Goal: Task Accomplishment & Management: Complete application form

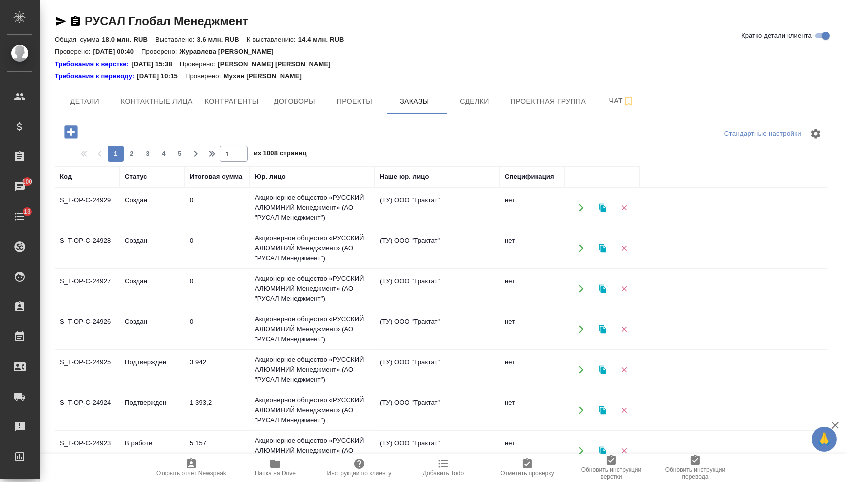
click at [74, 133] on icon "button" at bounding box center [72, 133] width 18 height 18
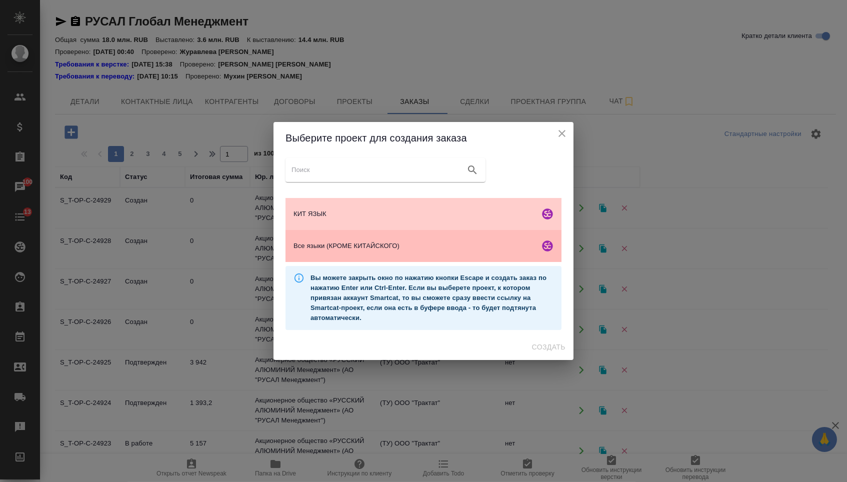
click at [419, 251] on span "Все языки (КРОМЕ КИТАЙСКОГО)" at bounding box center [415, 246] width 242 height 10
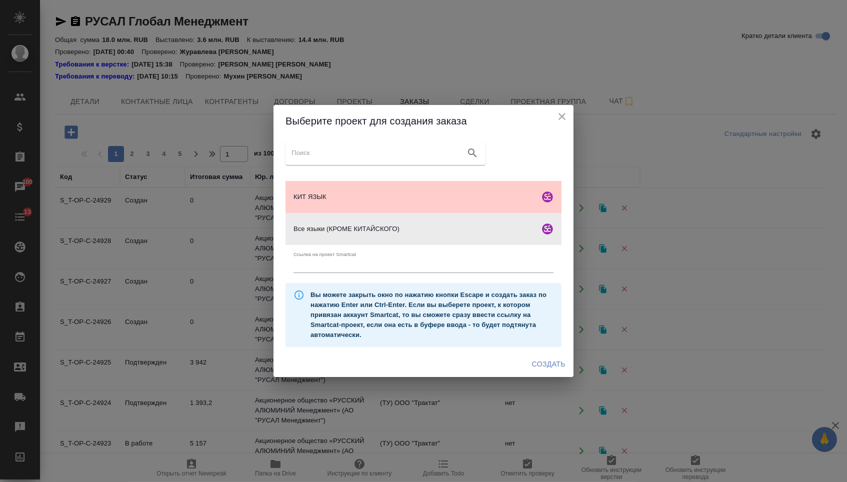
click at [538, 371] on span "Создать" at bounding box center [549, 364] width 34 height 13
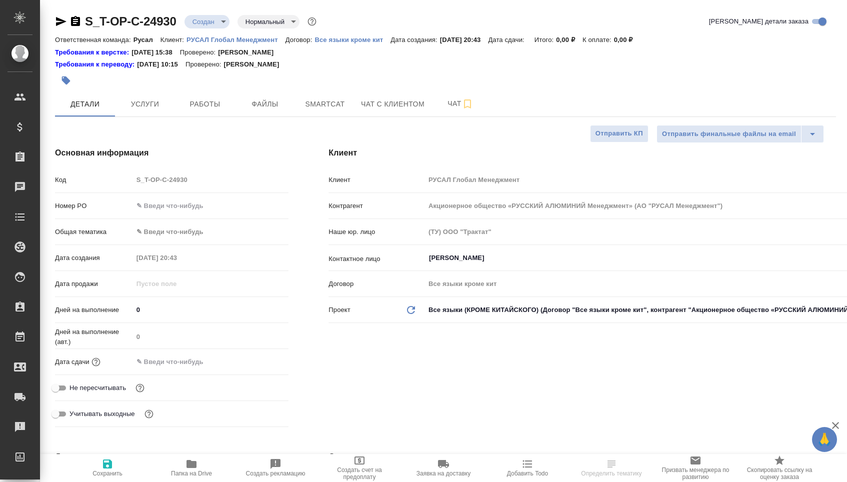
select select "RU"
type input "[PERSON_NAME]"
click at [211, 206] on input "text" at bounding box center [211, 206] width 156 height 15
paste input "Т-ОП-С-46547"
type input "Т-ОП-С-46547"
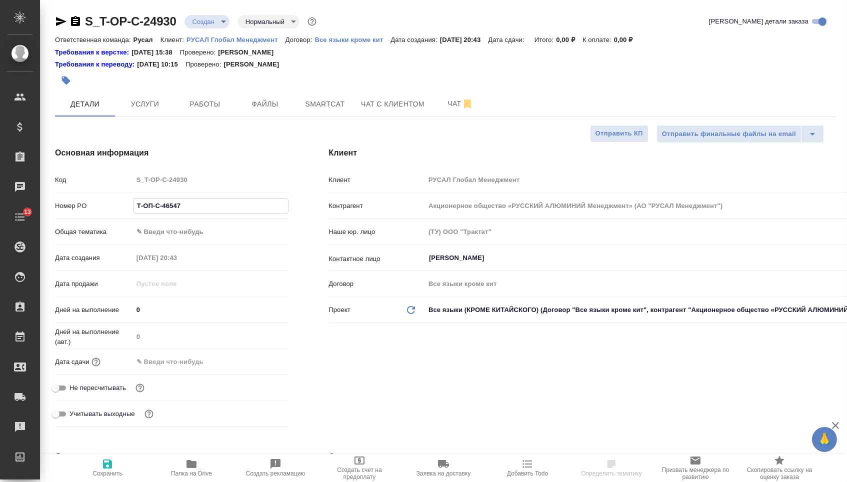
click at [198, 235] on body "🙏 .cls-1 fill:#fff; AWATERA Menshikova Aleksandra Клиенты Спецификации Заказы Ч…" at bounding box center [423, 241] width 847 height 482
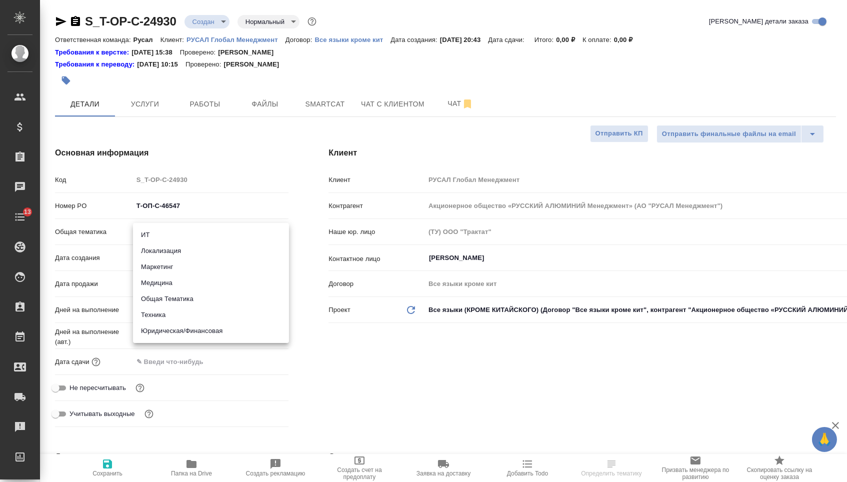
click at [184, 329] on li "Юридическая/Финансовая" at bounding box center [211, 331] width 156 height 16
type input "yr-fn"
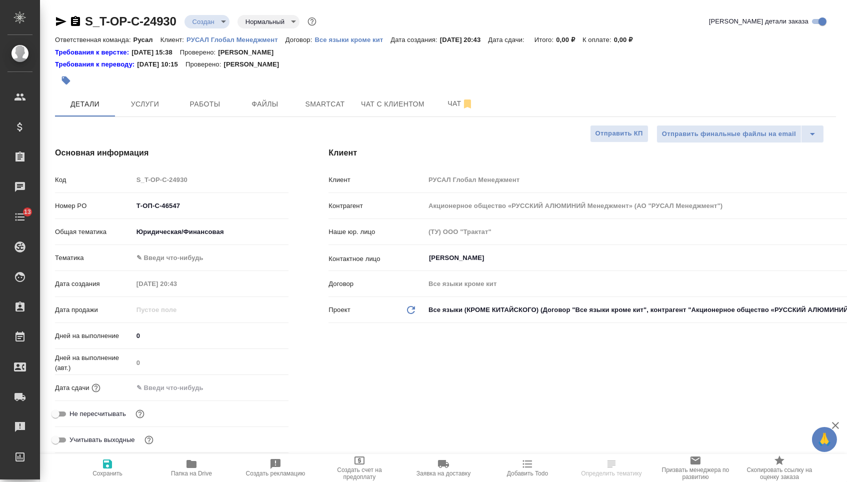
click at [181, 265] on body "🙏 .cls-1 fill:#fff; AWATERA Menshikova Aleksandra Клиенты Спецификации Заказы Ч…" at bounding box center [423, 241] width 847 height 482
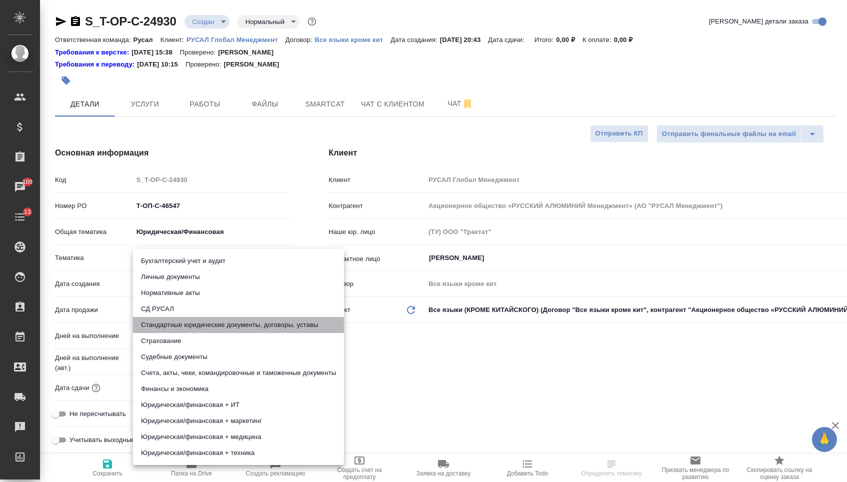
click at [178, 325] on li "Стандартные юридические документы, договоры, уставы" at bounding box center [238, 325] width 211 height 16
type input "5f647205b73bc97568ca66bf"
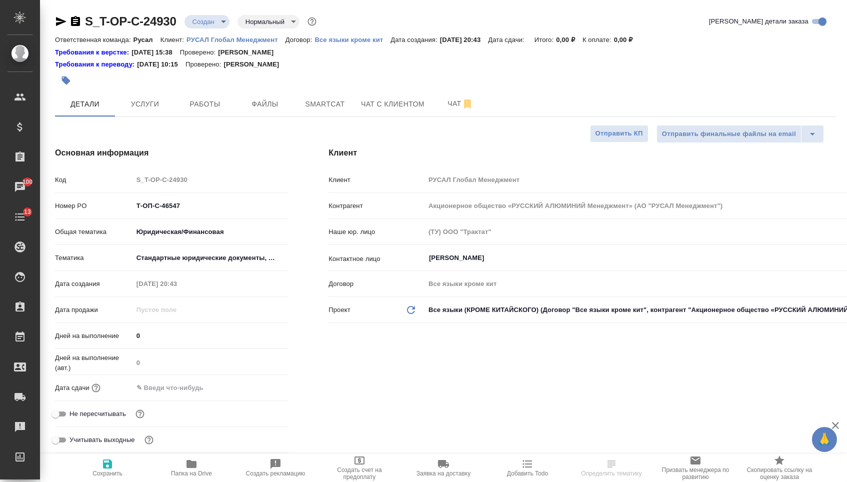
click at [176, 408] on div "Не пересчитывать" at bounding box center [172, 414] width 234 height 18
click at [176, 393] on input "text" at bounding box center [177, 388] width 88 height 15
click at [261, 392] on icon "button" at bounding box center [259, 387] width 9 height 10
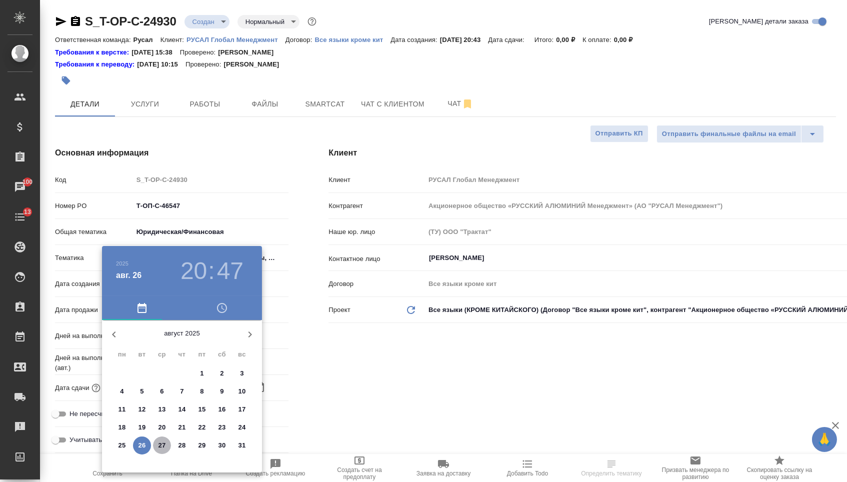
click at [165, 446] on p "27" at bounding box center [163, 446] width 8 height 10
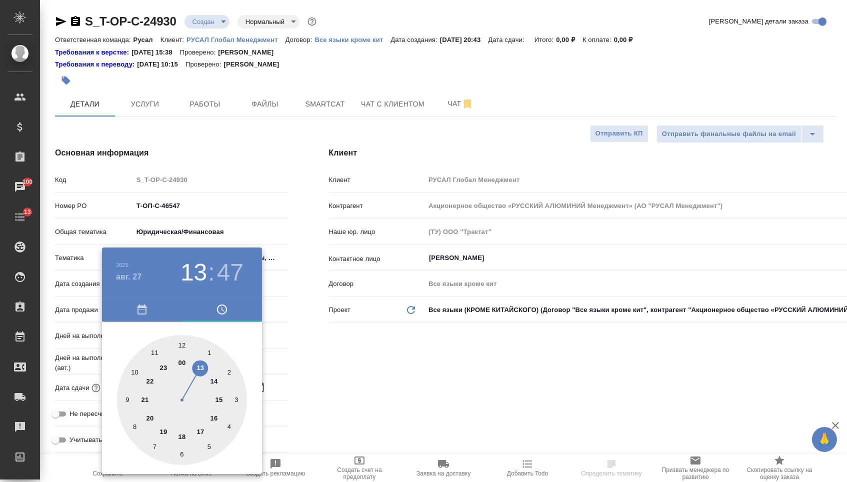
click at [204, 368] on div at bounding box center [182, 400] width 130 height 130
click at [178, 337] on div at bounding box center [182, 400] width 130 height 130
type input "27.08.2025 13:00"
click at [182, 339] on div at bounding box center [182, 400] width 130 height 130
click at [301, 342] on div at bounding box center [423, 241] width 847 height 482
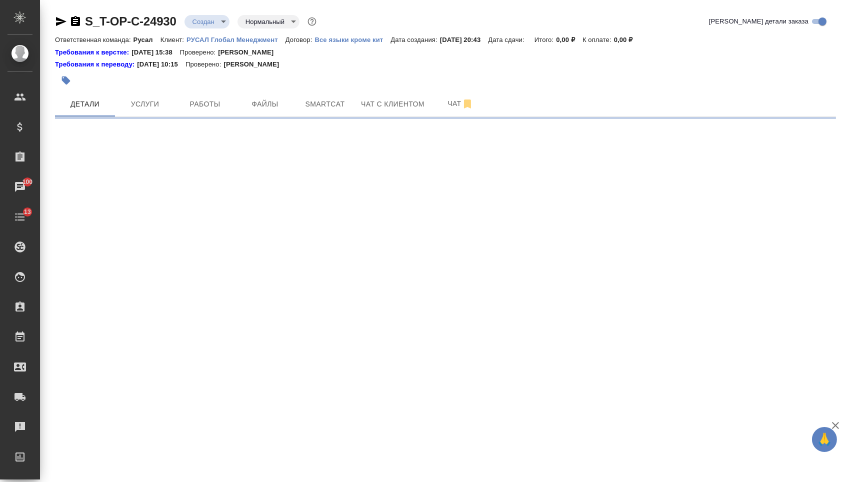
click at [81, 482] on div ".cls-1 fill:#fff; AWATERA Menshikova Aleksandra Клиенты Спецификации Заказы 100…" at bounding box center [423, 241] width 847 height 482
select select "RU"
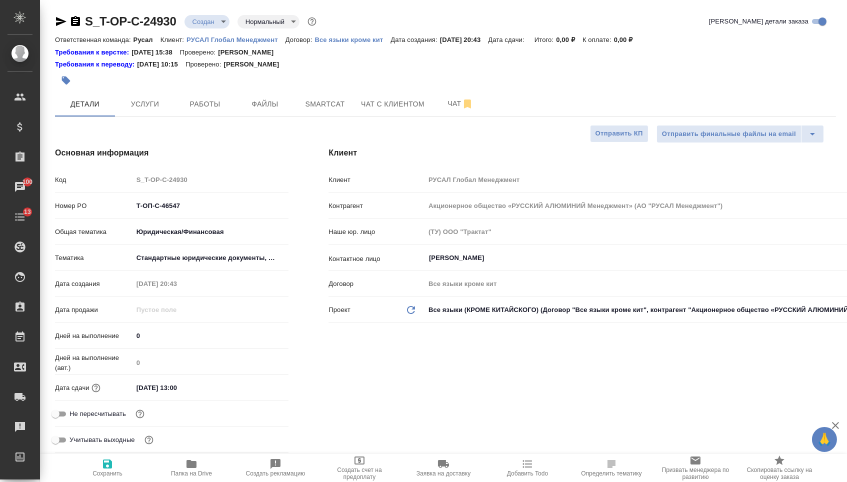
type textarea "x"
click at [115, 465] on span "Сохранить" at bounding box center [108, 467] width 72 height 19
type textarea "x"
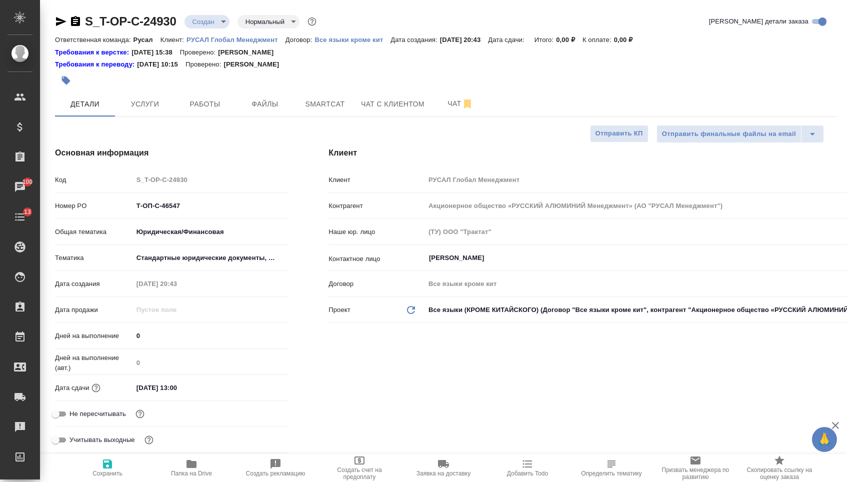
type textarea "x"
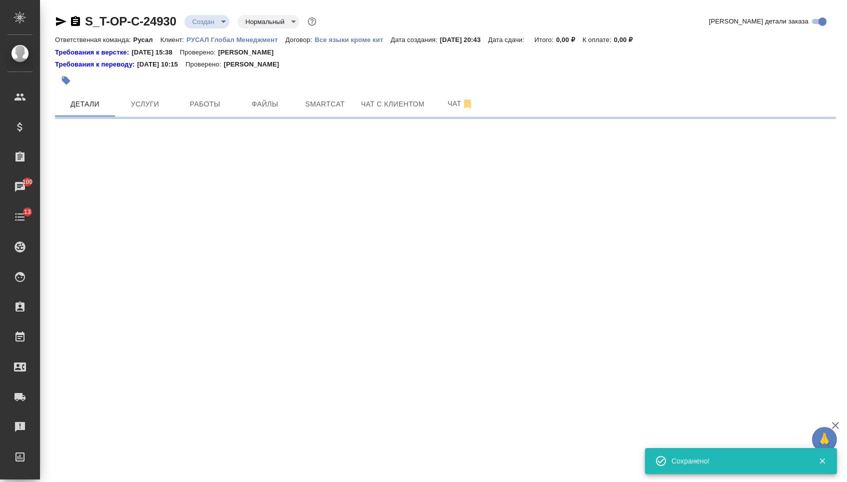
select select "RU"
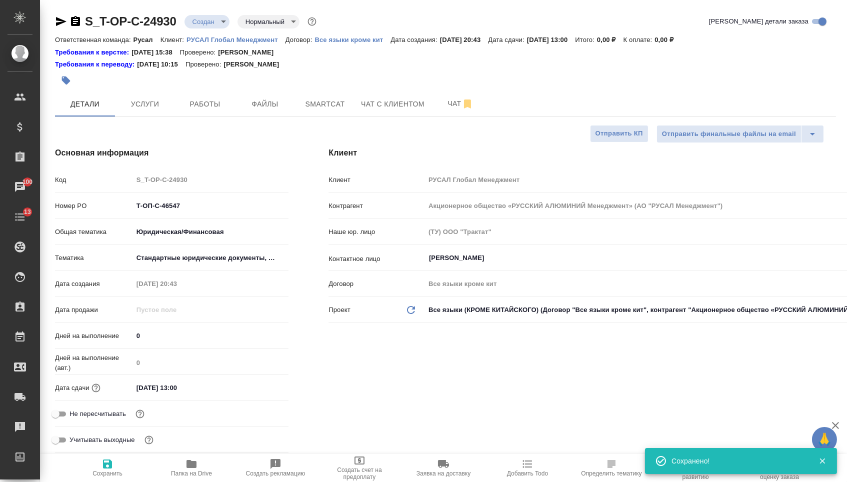
type textarea "x"
click at [265, 109] on span "Файлы" at bounding box center [265, 104] width 48 height 13
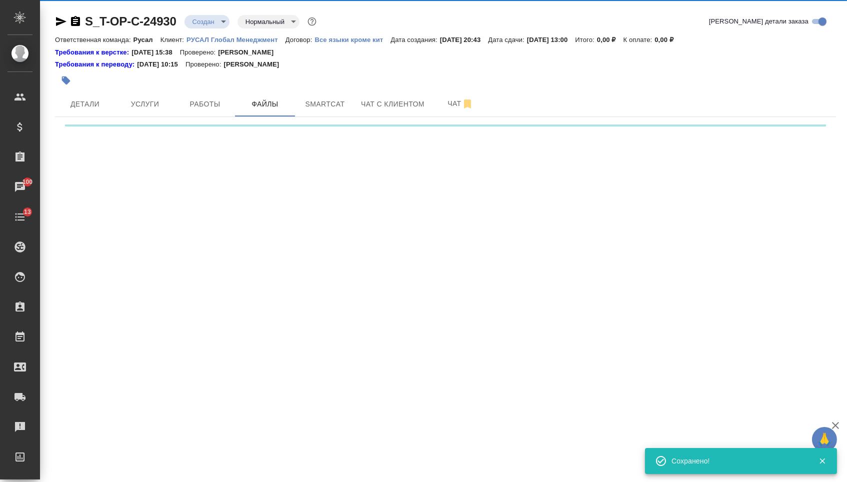
click at [181, 181] on div ".cls-1 fill:#fff; AWATERA Menshikova Aleksandra Клиенты Спецификации Заказы 100…" at bounding box center [423, 241] width 847 height 482
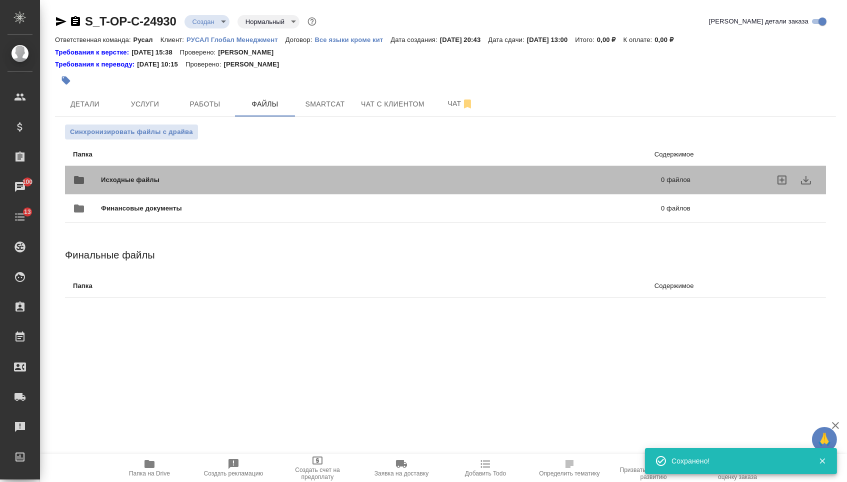
click at [181, 181] on span "Исходные файлы" at bounding box center [256, 180] width 310 height 10
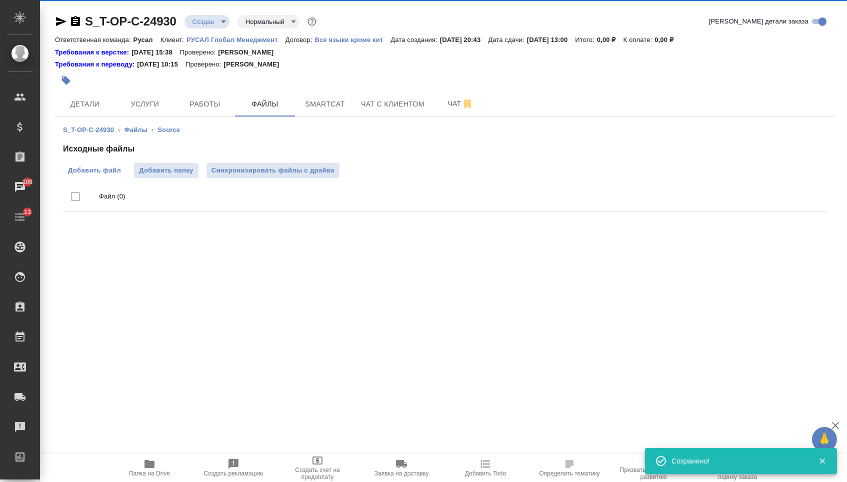
click at [88, 176] on span "Добавить файл" at bounding box center [94, 171] width 53 height 10
click at [0, 0] on input "Добавить файл" at bounding box center [0, 0] width 0 height 0
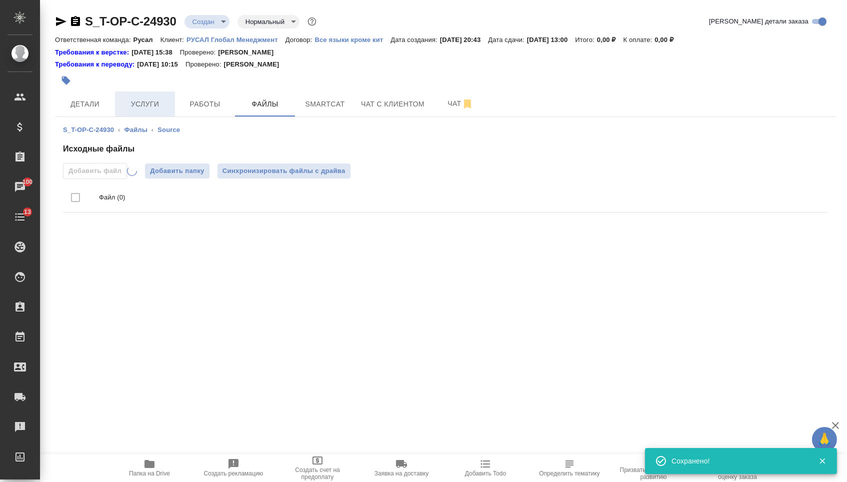
click at [151, 95] on button "Услуги" at bounding box center [145, 104] width 60 height 25
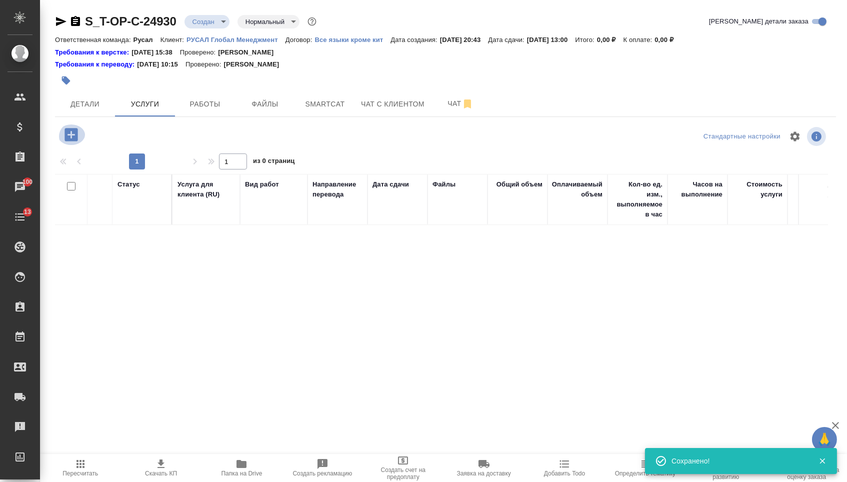
click at [71, 133] on icon "button" at bounding box center [71, 134] width 13 height 13
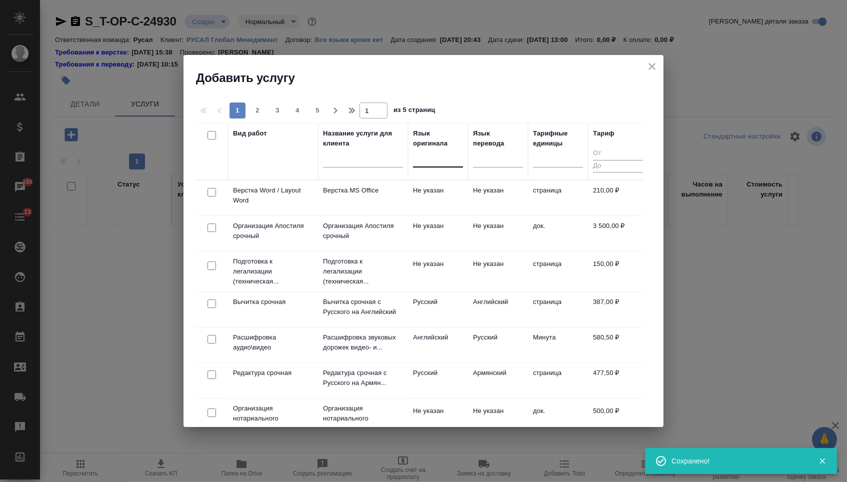
click at [454, 162] on div at bounding box center [438, 157] width 50 height 15
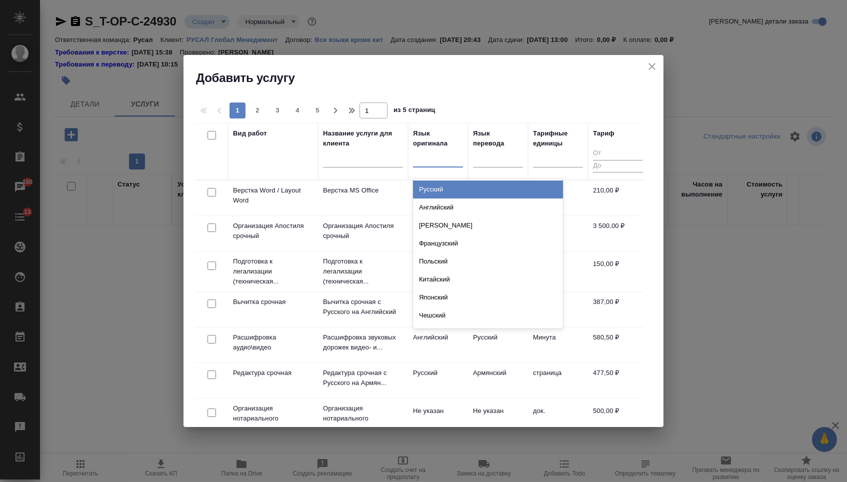
type input "н"
type input "анг"
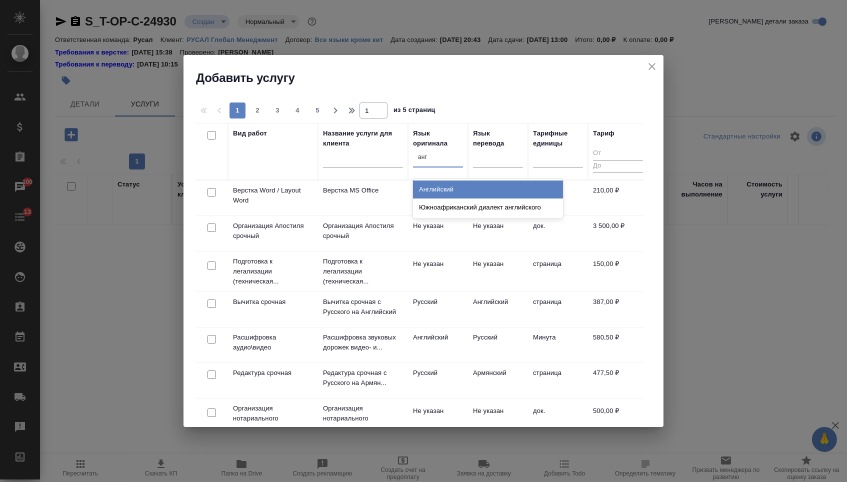
click at [459, 192] on div "Английский" at bounding box center [488, 190] width 150 height 18
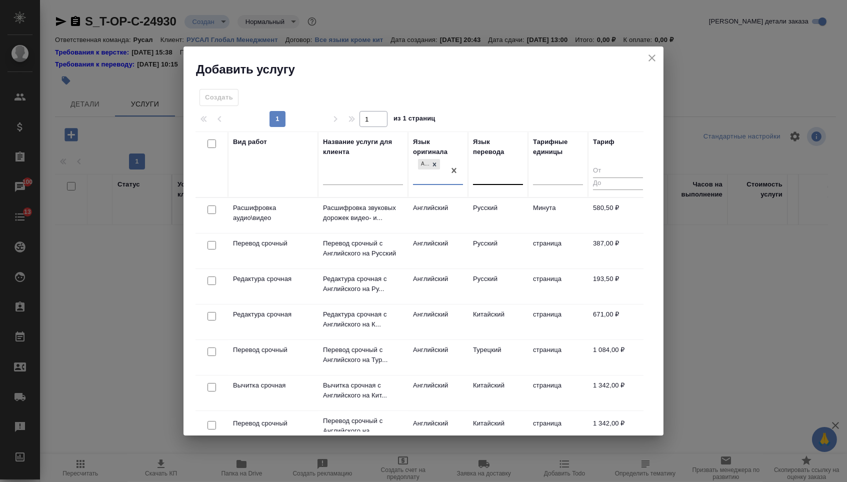
click at [496, 179] on div at bounding box center [498, 175] width 50 height 15
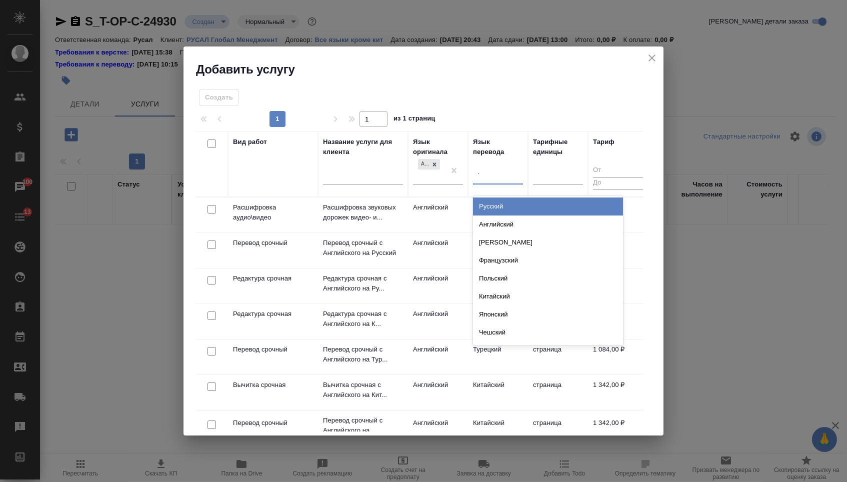
type input "ту"
click at [510, 209] on div "Турецкий" at bounding box center [548, 207] width 150 height 18
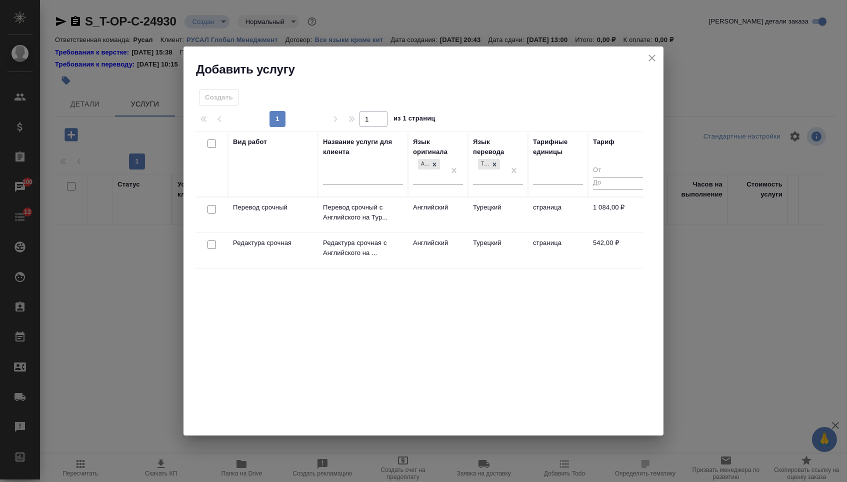
click at [216, 211] on div at bounding box center [212, 210] width 23 height 14
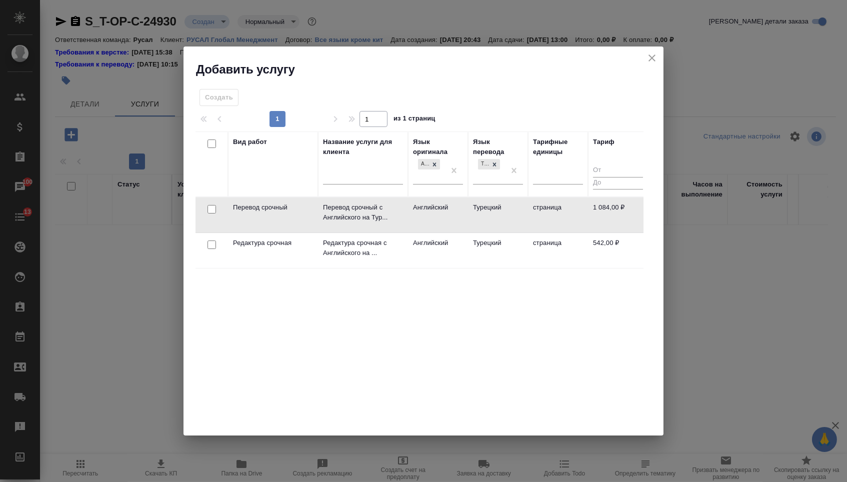
click at [211, 212] on input "checkbox" at bounding box center [212, 209] width 9 height 9
checkbox input "true"
click at [212, 248] on input "checkbox" at bounding box center [212, 245] width 9 height 9
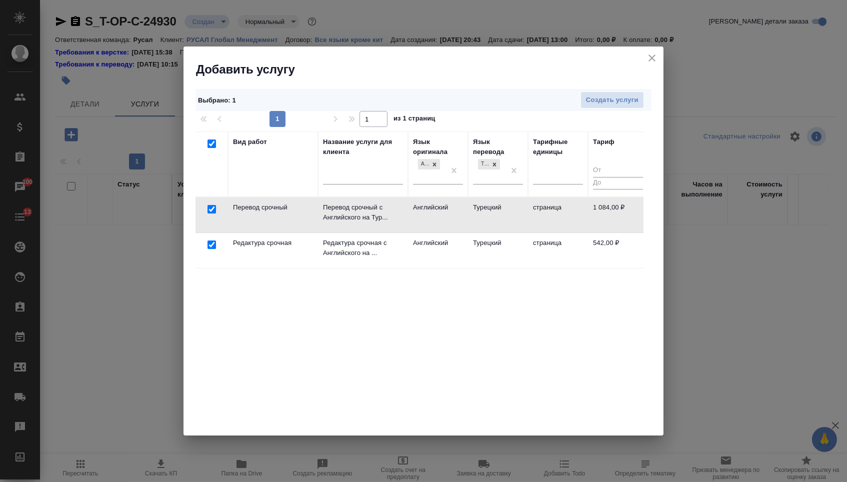
checkbox input "true"
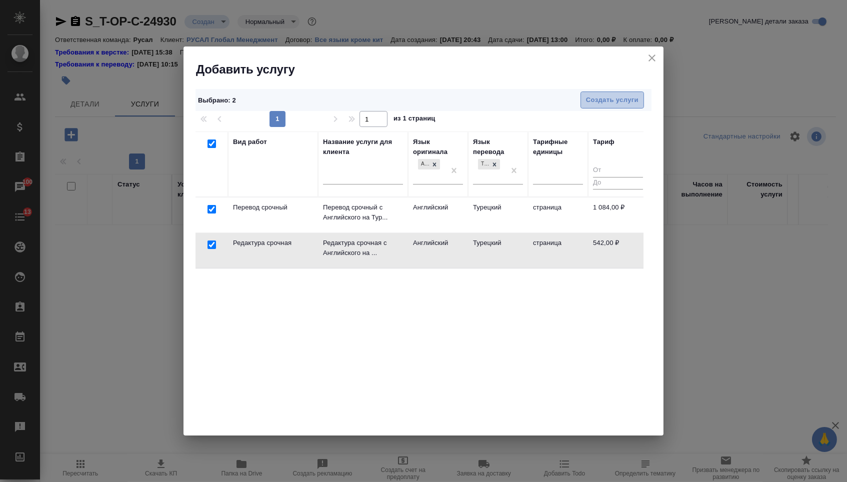
click at [611, 101] on span "Создать услуги" at bounding box center [612, 101] width 53 height 12
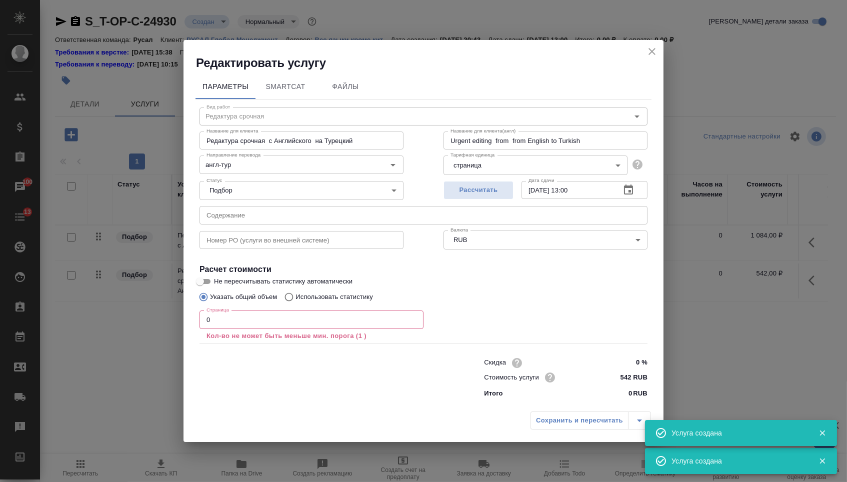
type input "Перевод срочный"
type input "Перевод срочный с Английского на Турецкий"
type input "Urgent translation from English to Turkish"
type input "1084 RUB"
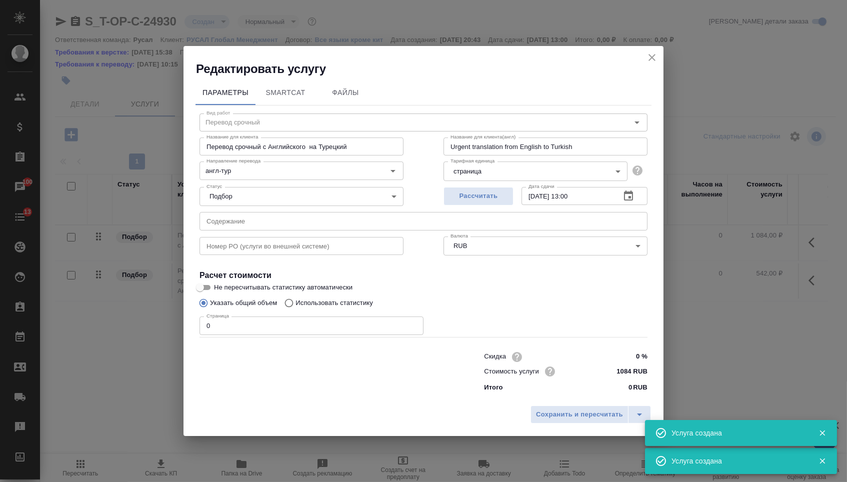
click at [260, 219] on input "text" at bounding box center [424, 221] width 448 height 18
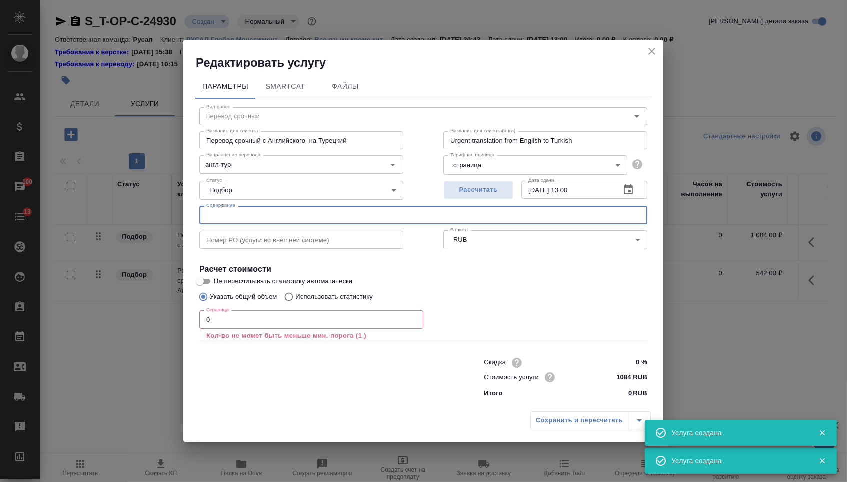
paste input "Т-ОП-С-46547"
click at [286, 211] on input "Т-ОП-С-46547" at bounding box center [424, 215] width 448 height 18
paste input "POWER OF ATTORNEY draft26082025 for translation"
type input "POWER OF ATTORNEY draft26082025 for translation"
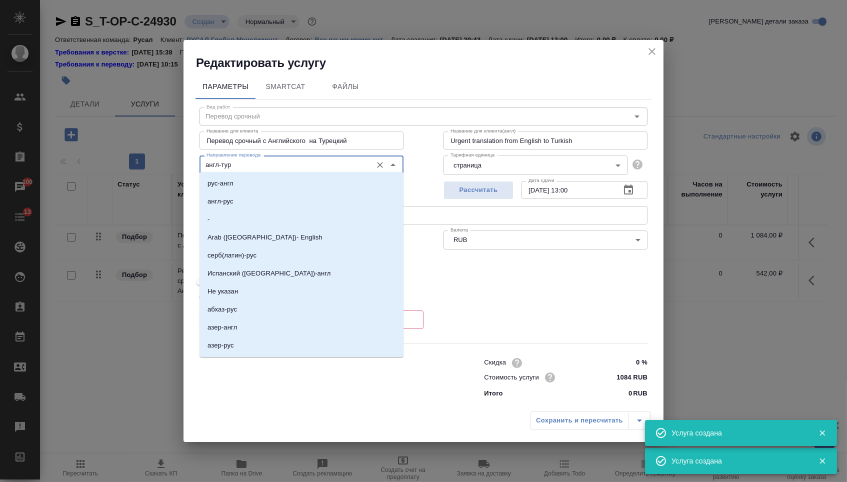
click at [273, 165] on input "англ-тур" at bounding box center [285, 165] width 165 height 12
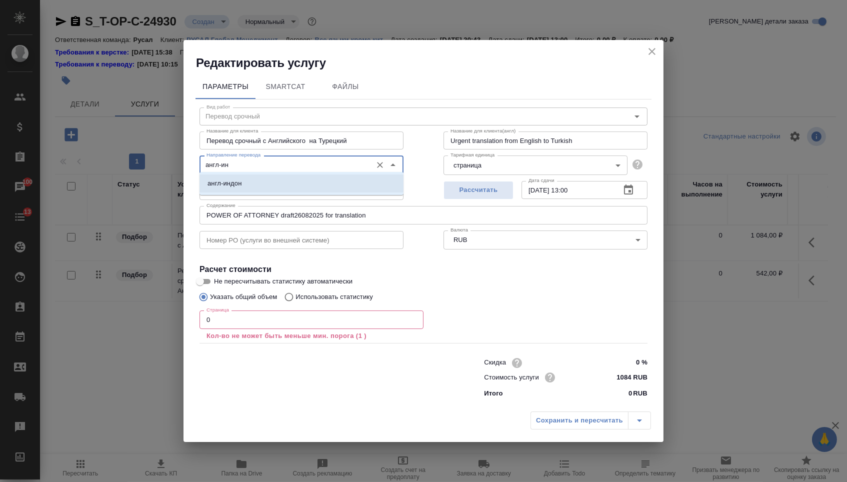
click at [264, 190] on li "англ-индон" at bounding box center [302, 184] width 204 height 18
type input "англ-индон"
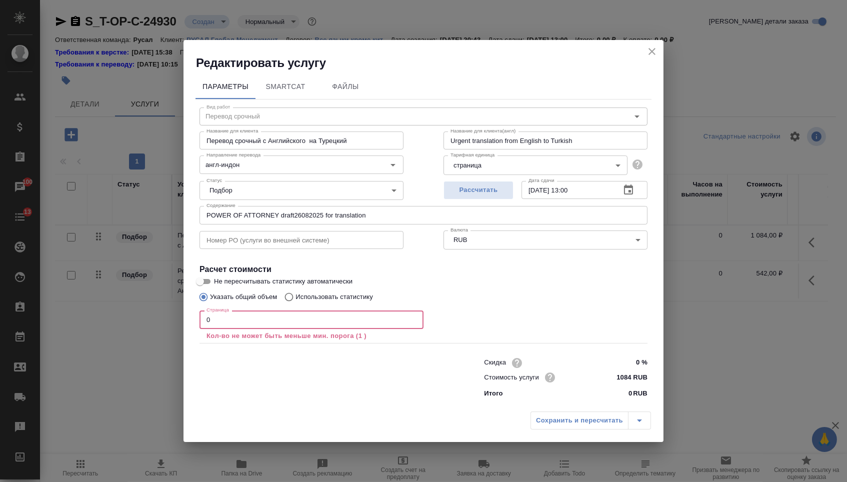
click at [223, 322] on input "0" at bounding box center [312, 320] width 224 height 18
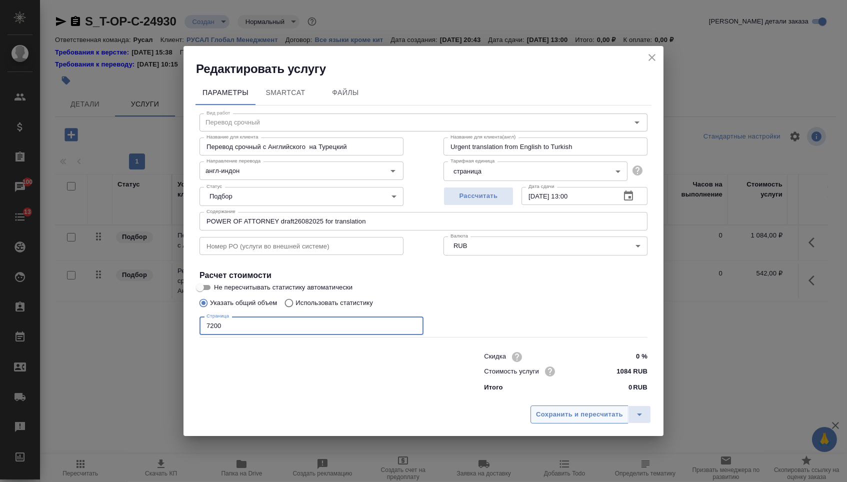
type input "7200"
click at [558, 412] on span "Сохранить и пересчитать" at bounding box center [579, 415] width 87 height 12
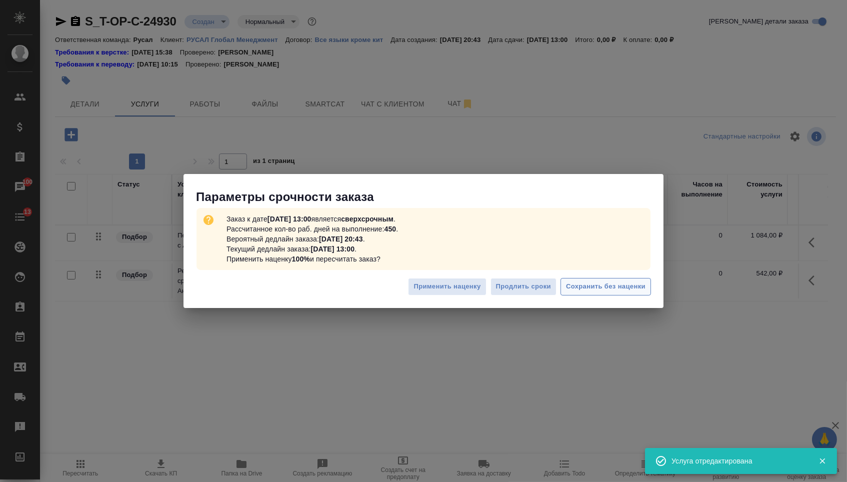
click at [633, 284] on span "Сохранить без наценки" at bounding box center [606, 287] width 80 height 12
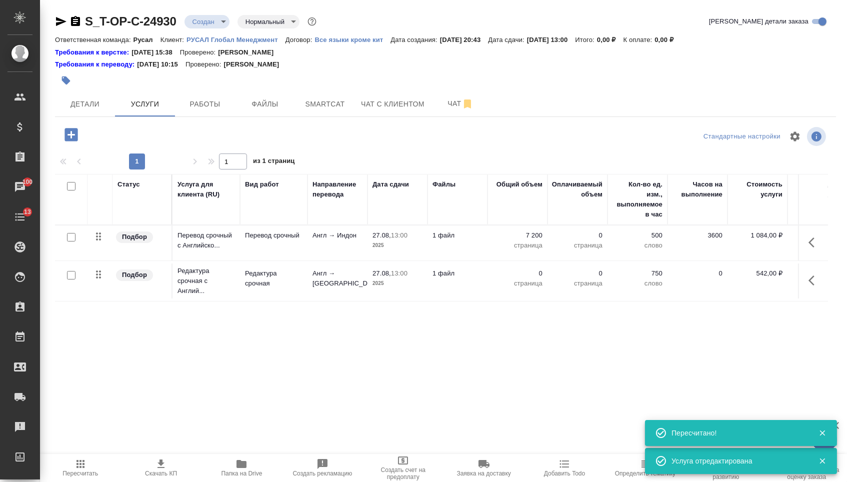
type input "urgent"
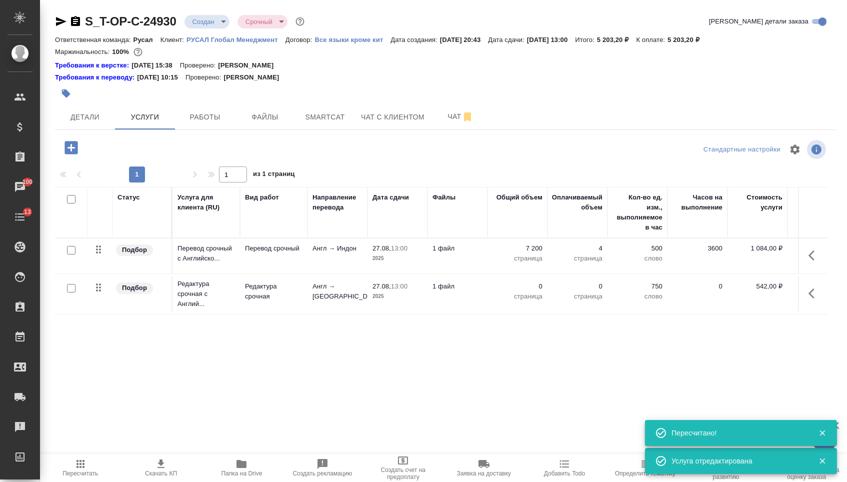
click at [808, 288] on div at bounding box center [813, 294] width 19 height 24
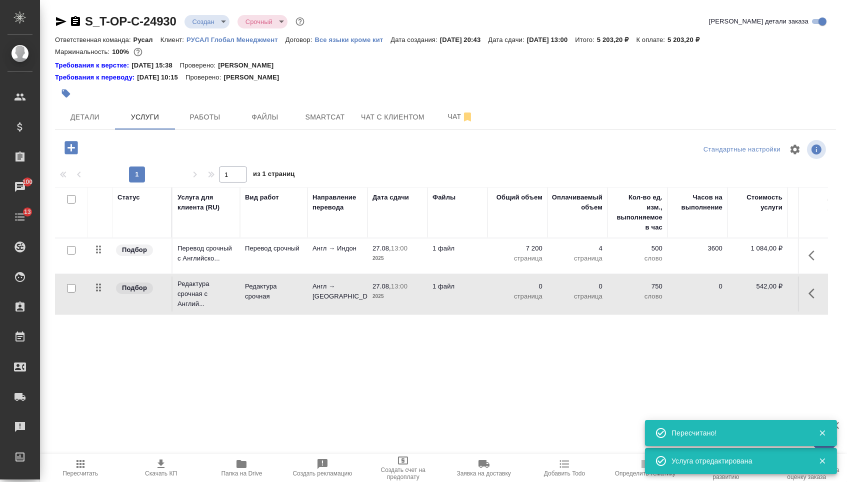
click at [817, 300] on icon "button" at bounding box center [815, 294] width 12 height 12
click at [753, 300] on icon "button" at bounding box center [758, 294] width 12 height 12
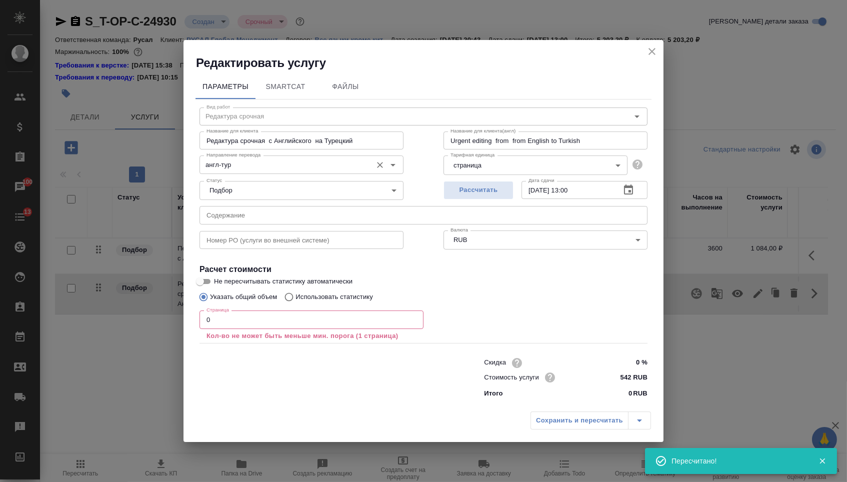
click at [307, 161] on input "англ-тур" at bounding box center [285, 165] width 165 height 12
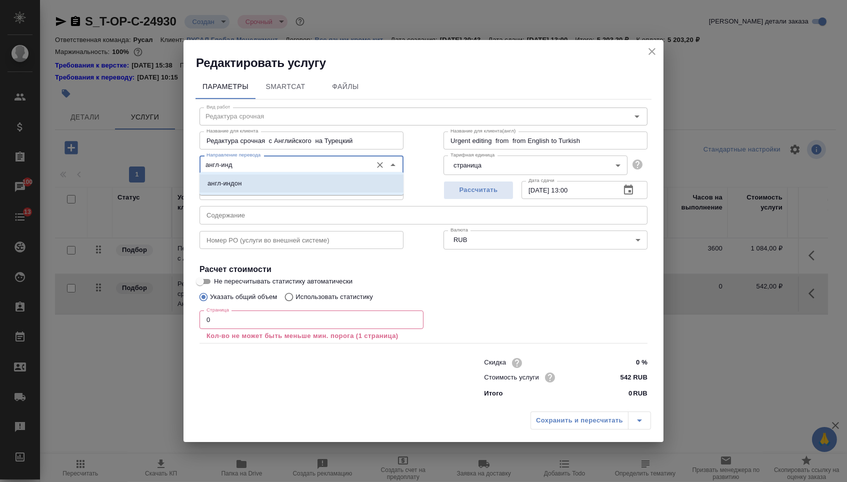
click at [280, 176] on li "англ-индон" at bounding box center [302, 184] width 204 height 18
type input "англ-индон"
click at [239, 322] on input "0" at bounding box center [312, 320] width 224 height 18
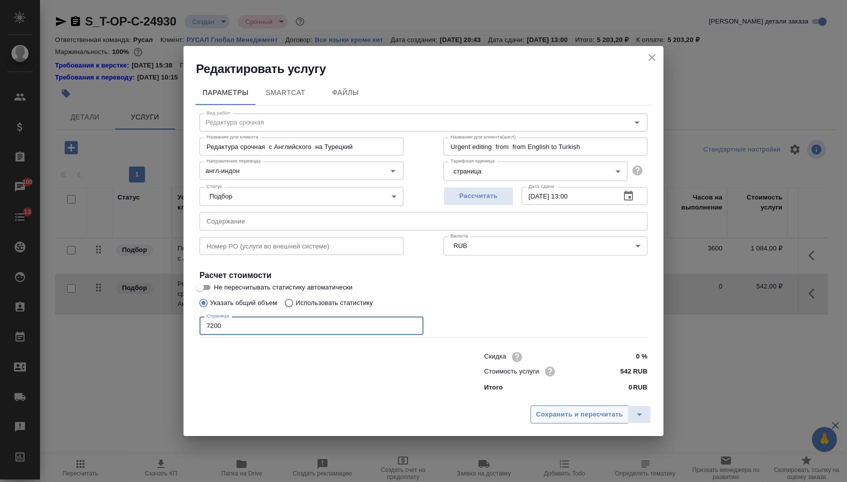
type input "7200"
click at [574, 420] on span "Сохранить и пересчитать" at bounding box center [579, 415] width 87 height 12
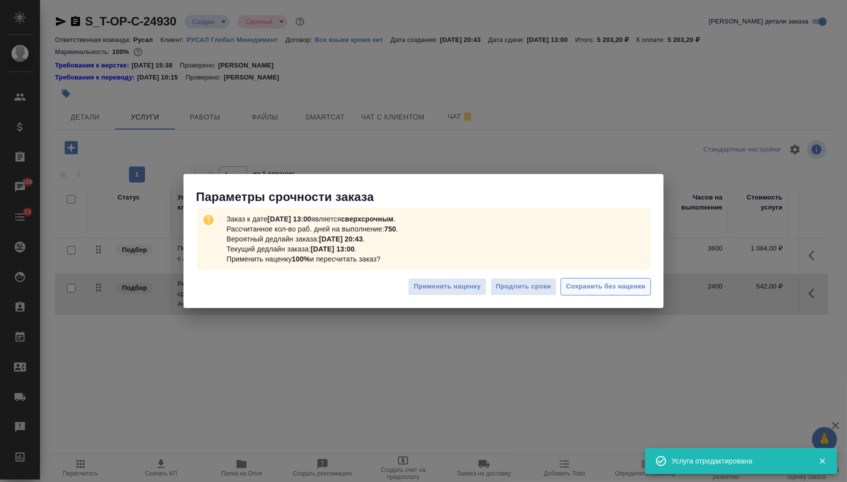
click at [605, 294] on button "Сохранить без наценки" at bounding box center [606, 287] width 91 height 18
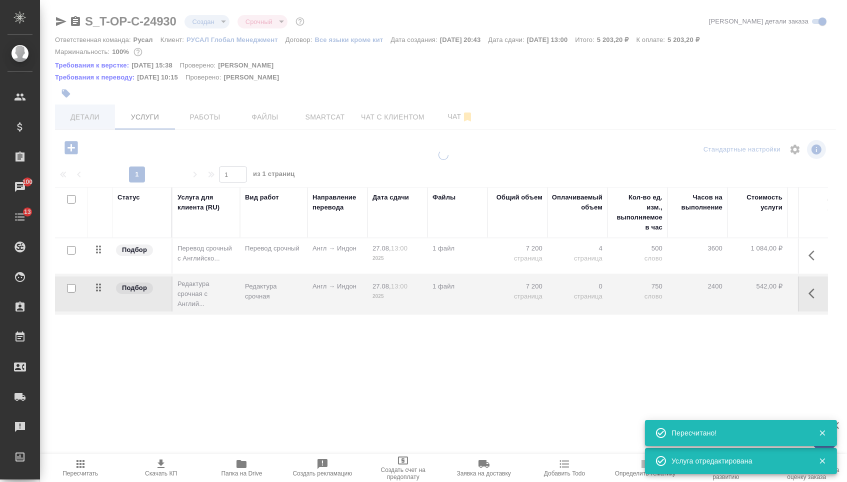
click at [91, 126] on button "Детали" at bounding box center [85, 117] width 60 height 25
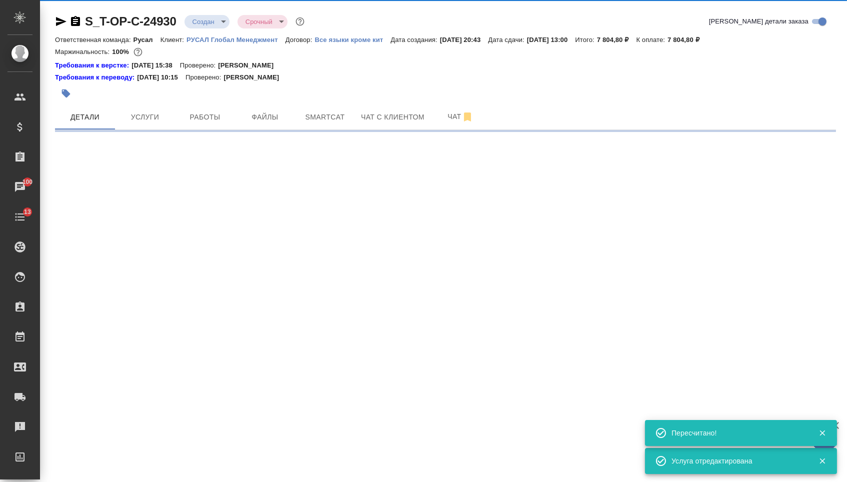
select select "RU"
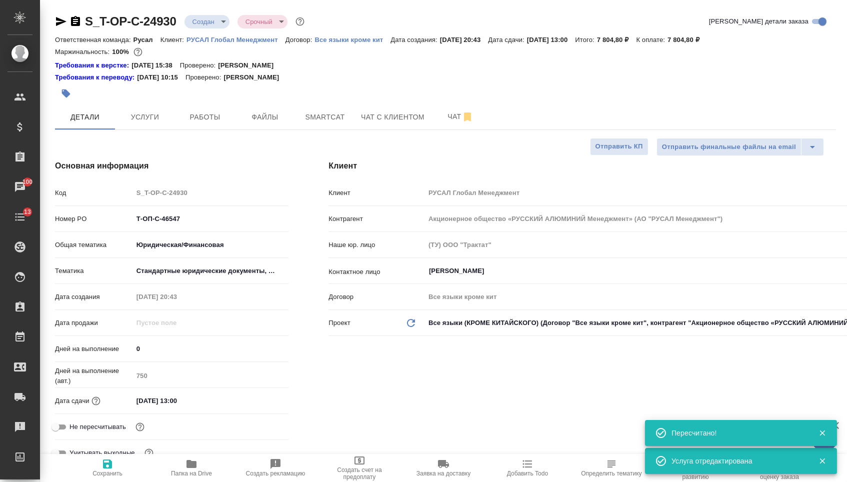
click at [209, 25] on body "🙏 .cls-1 fill:#fff; AWATERA Menshikova Aleksandra Клиенты Спецификации Заказы 1…" at bounding box center [423, 241] width 847 height 482
type textarea "x"
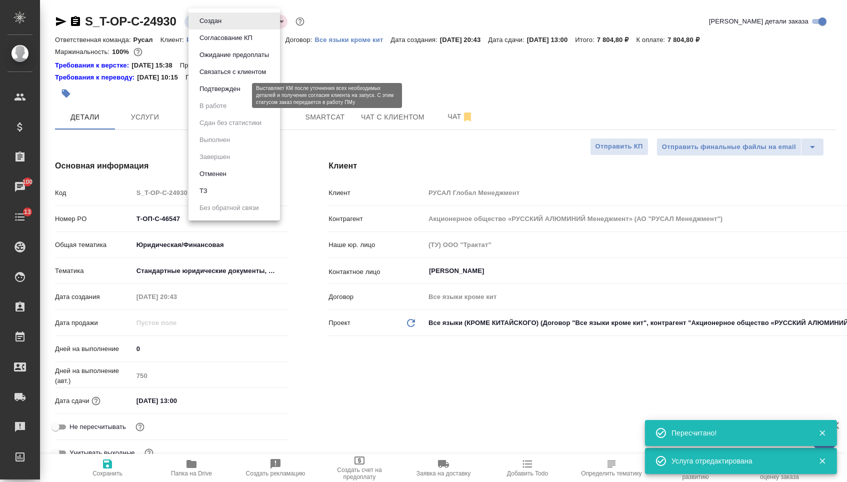
click at [208, 95] on button "Подтвержден" at bounding box center [220, 89] width 47 height 11
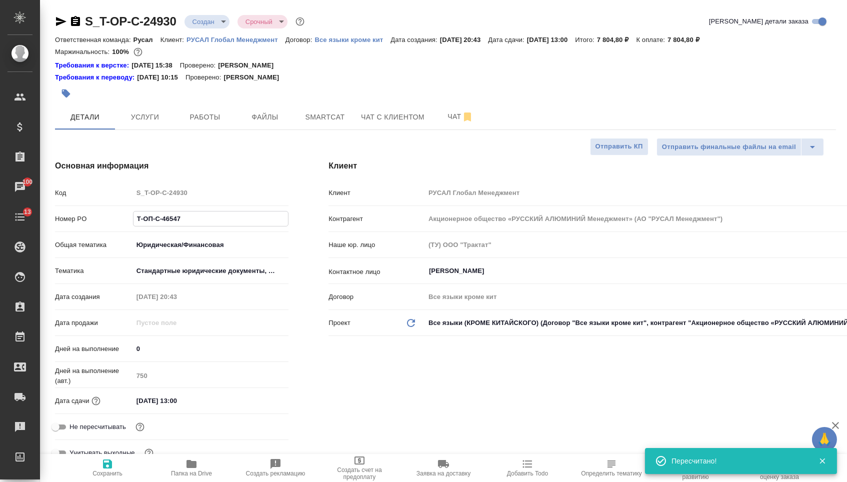
drag, startPoint x: 198, startPoint y: 224, endPoint x: 81, endPoint y: 221, distance: 117.6
click at [81, 222] on div "Номер PO Т-ОП-С-46547" at bounding box center [172, 219] width 234 height 18
type input "с"
type textarea "x"
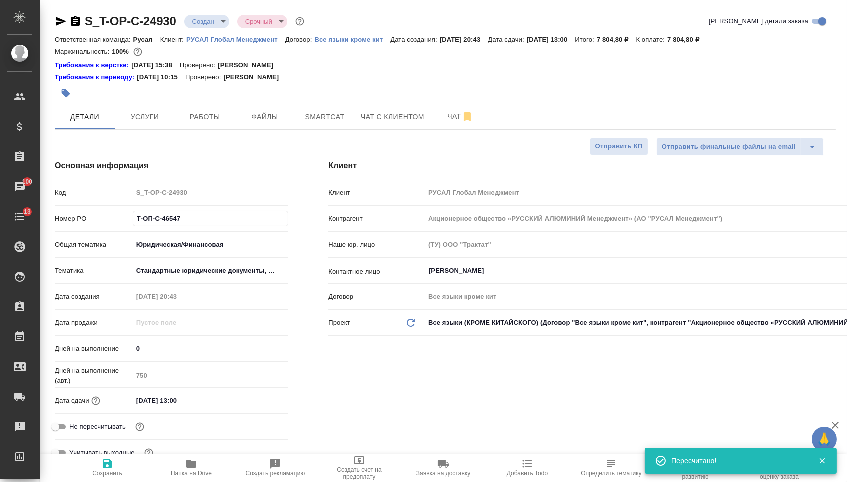
type textarea "x"
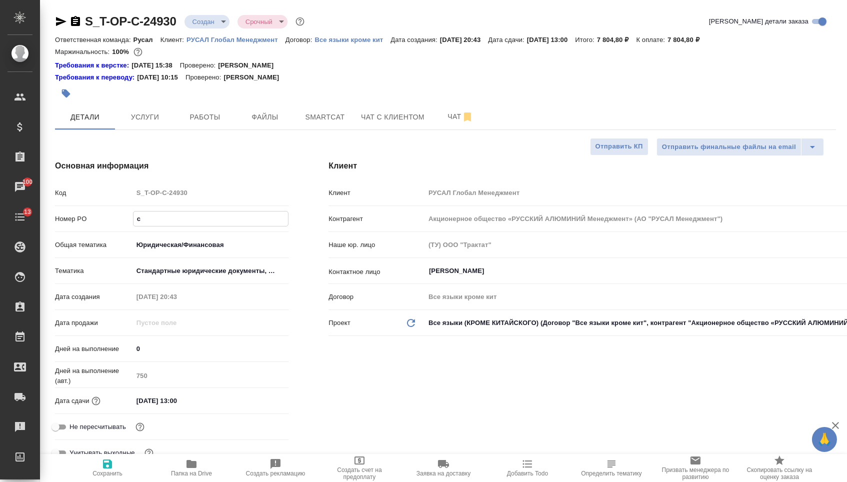
type input "Т-ОП-С-46547"
type textarea "x"
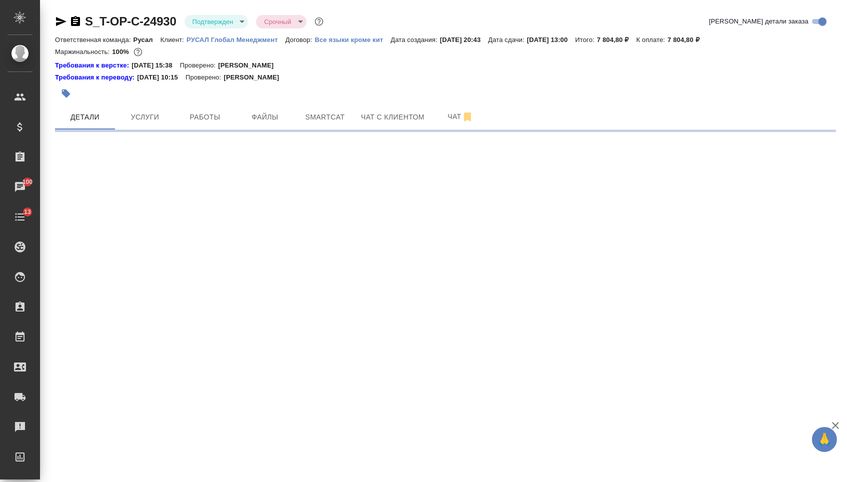
select select "RU"
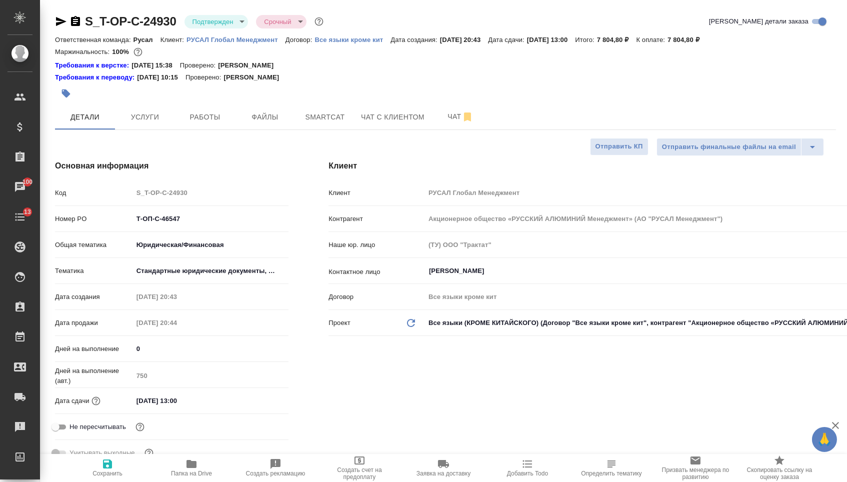
type textarea "x"
drag, startPoint x: 182, startPoint y: 224, endPoint x: 59, endPoint y: 221, distance: 123.5
click at [59, 222] on div "Номер PO Т-ОП-С-46547" at bounding box center [172, 219] width 234 height 18
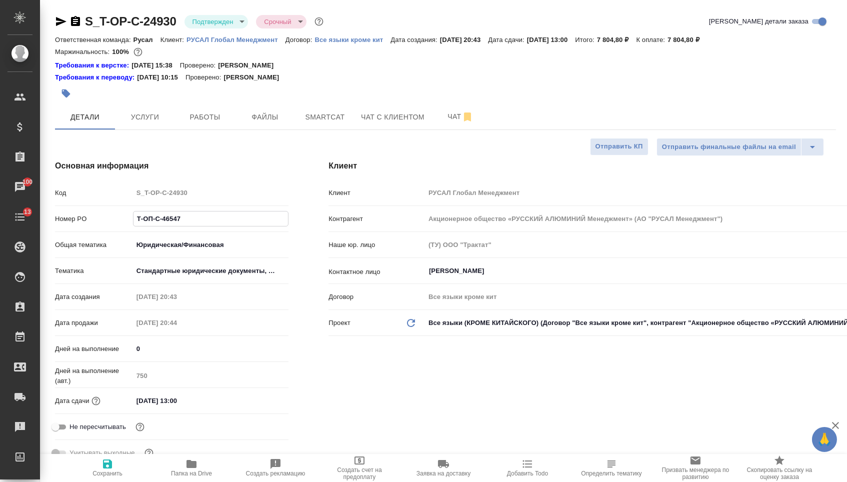
type textarea "x"
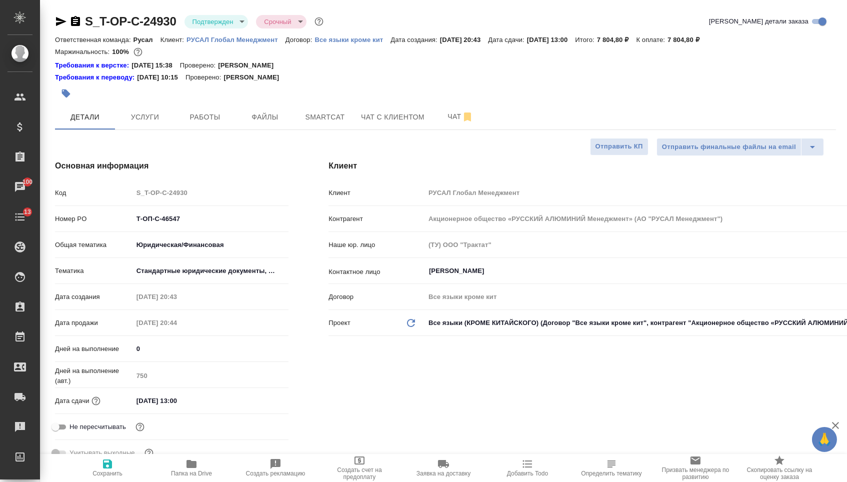
type textarea "x"
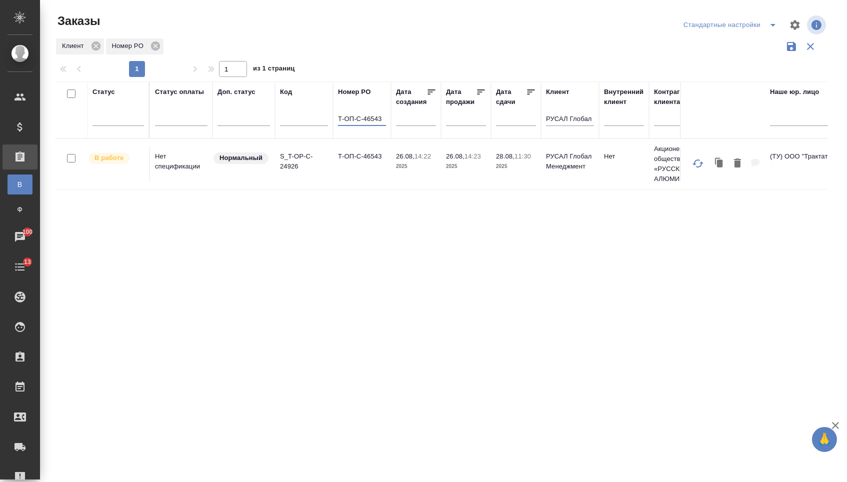
click at [364, 182] on td "Т-ОП-С-46543" at bounding box center [362, 164] width 58 height 35
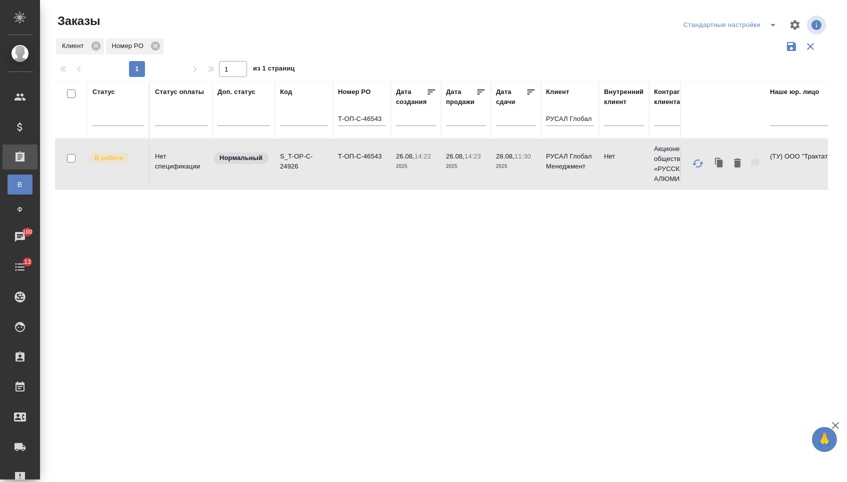
click at [364, 182] on td "Т-ОП-С-46543" at bounding box center [362, 164] width 58 height 35
click at [388, 122] on th "Номер PO Т-ОП-С-46543" at bounding box center [362, 110] width 58 height 57
click at [386, 122] on input "Т-ОП-С-46543" at bounding box center [362, 120] width 48 height 13
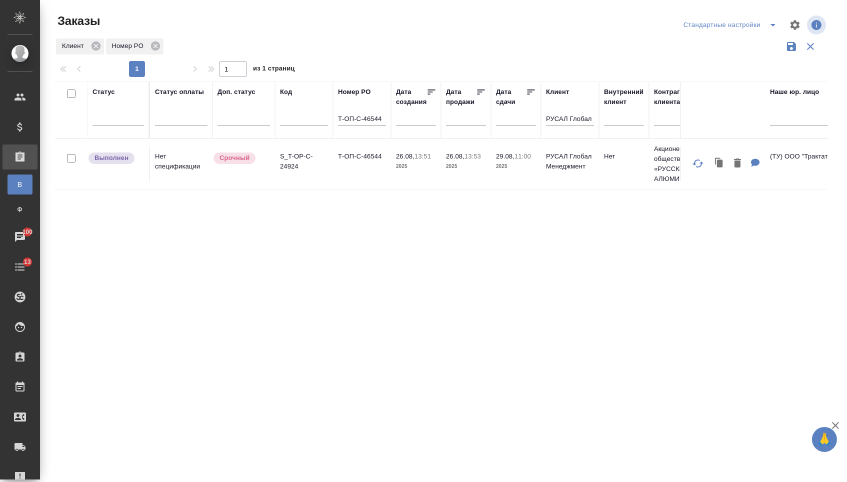
click at [369, 174] on td "Т-ОП-С-46544" at bounding box center [362, 164] width 58 height 35
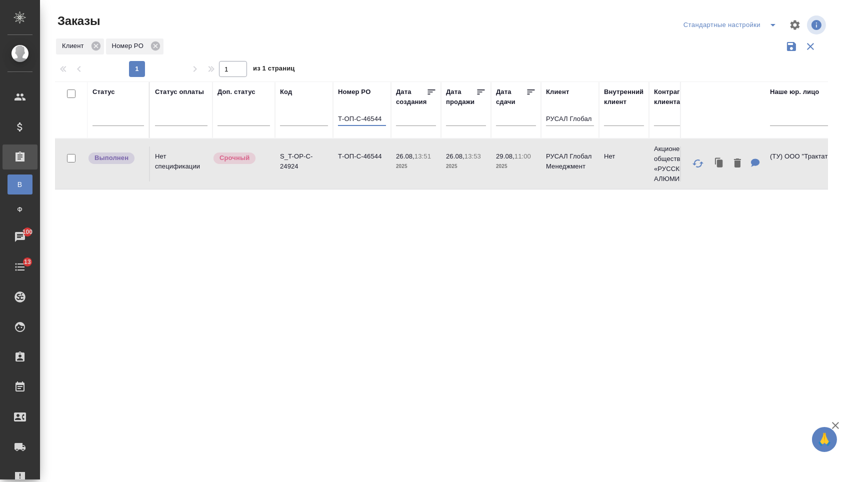
click at [384, 123] on input "Т-ОП-С-46544" at bounding box center [362, 120] width 48 height 13
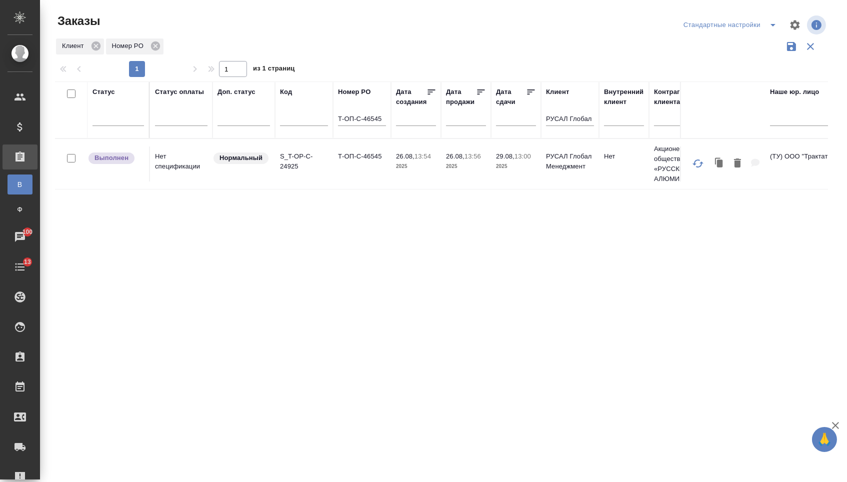
click at [381, 166] on td "Т-ОП-С-46545" at bounding box center [362, 164] width 58 height 35
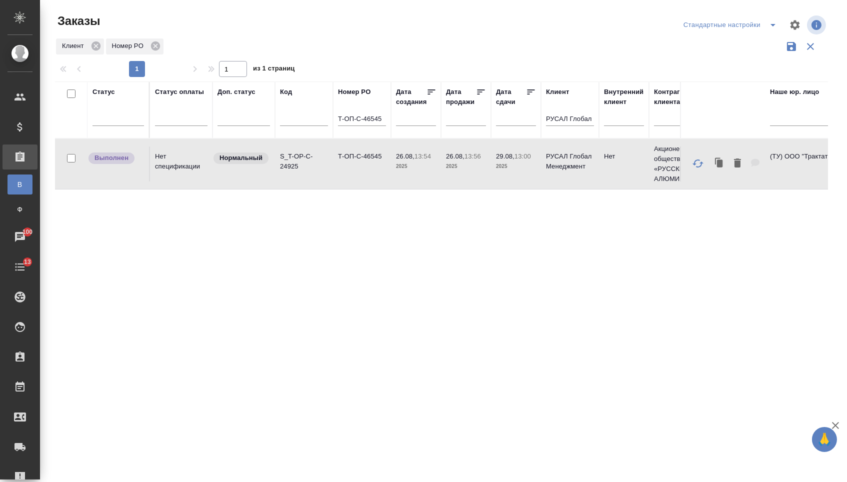
click at [385, 125] on input "Т-ОП-С-46545" at bounding box center [362, 120] width 48 height 13
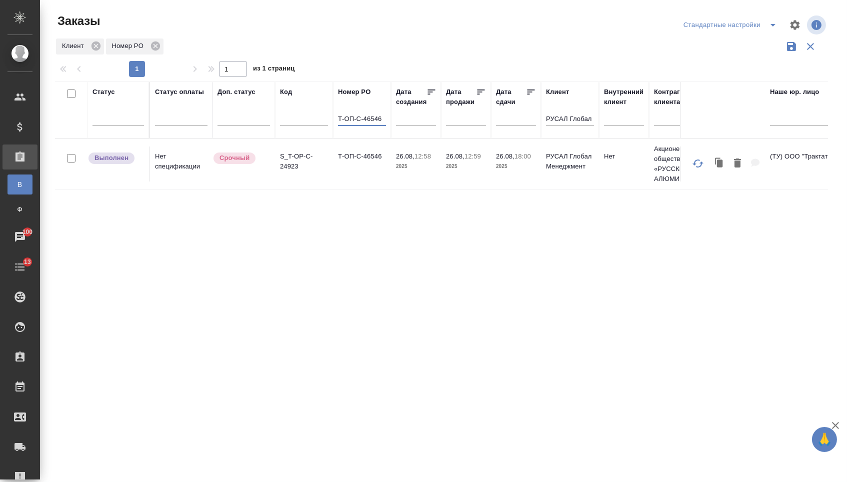
click at [345, 182] on td "Т-ОП-С-46546" at bounding box center [362, 164] width 58 height 35
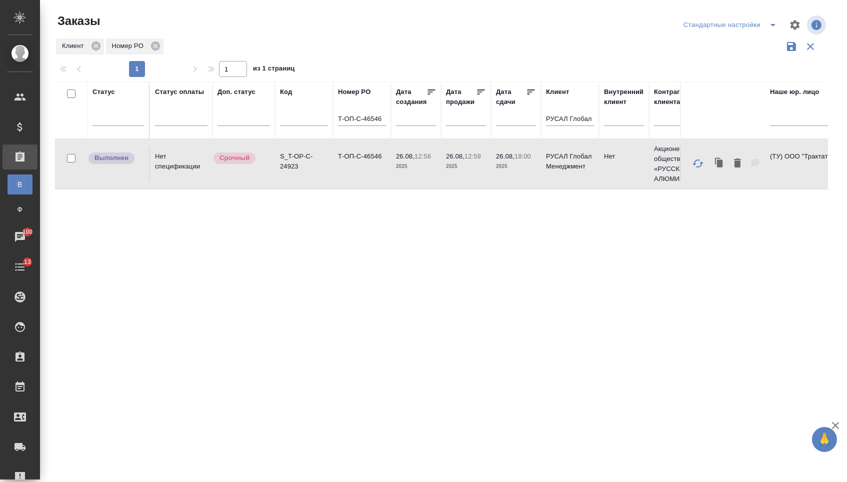
click at [345, 182] on td "Т-ОП-С-46546" at bounding box center [362, 164] width 58 height 35
click at [384, 124] on input "Т-ОП-С-46546" at bounding box center [362, 120] width 48 height 13
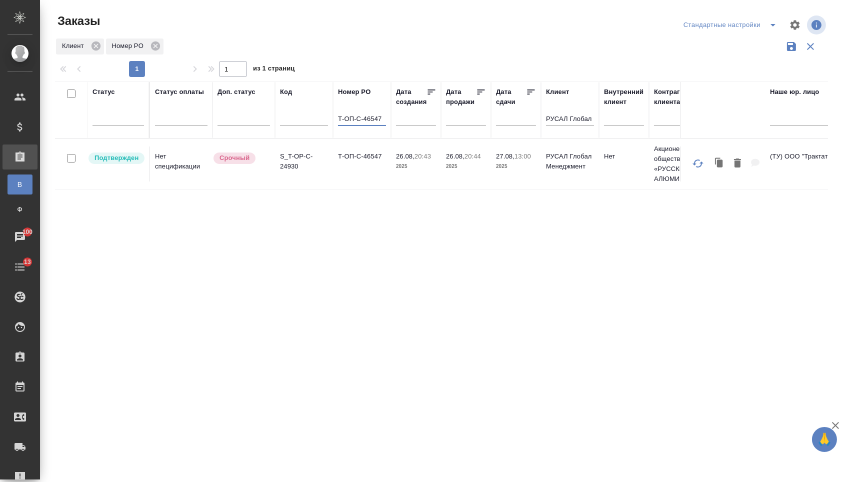
click at [364, 172] on td "Т-ОП-С-46547" at bounding box center [362, 164] width 58 height 35
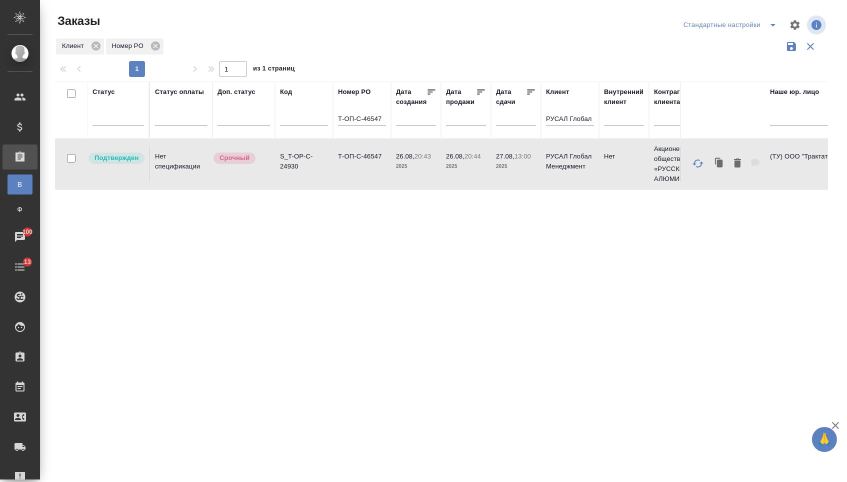
click at [364, 172] on td "Т-ОП-С-46547" at bounding box center [362, 164] width 58 height 35
click at [388, 122] on th "Номер PO Т-ОП-С-46547" at bounding box center [362, 110] width 58 height 57
click at [385, 122] on input "Т-ОП-С-46547" at bounding box center [362, 120] width 48 height 13
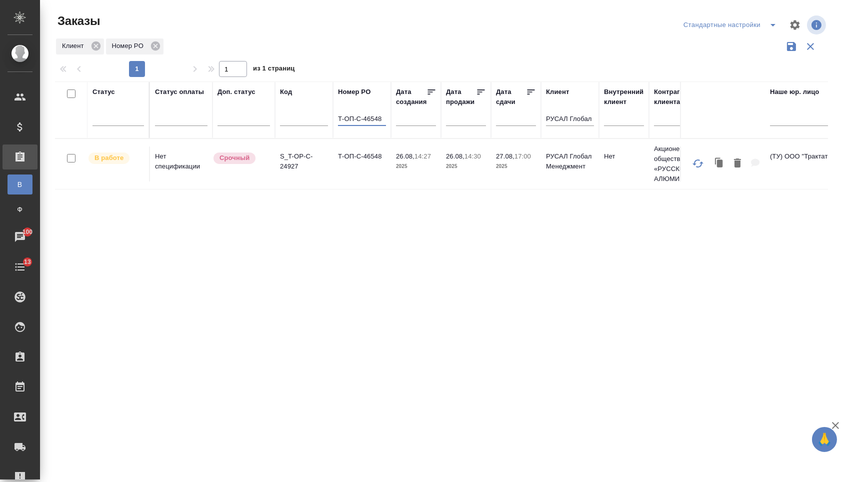
click at [364, 162] on td "Т-ОП-С-46548" at bounding box center [362, 164] width 58 height 35
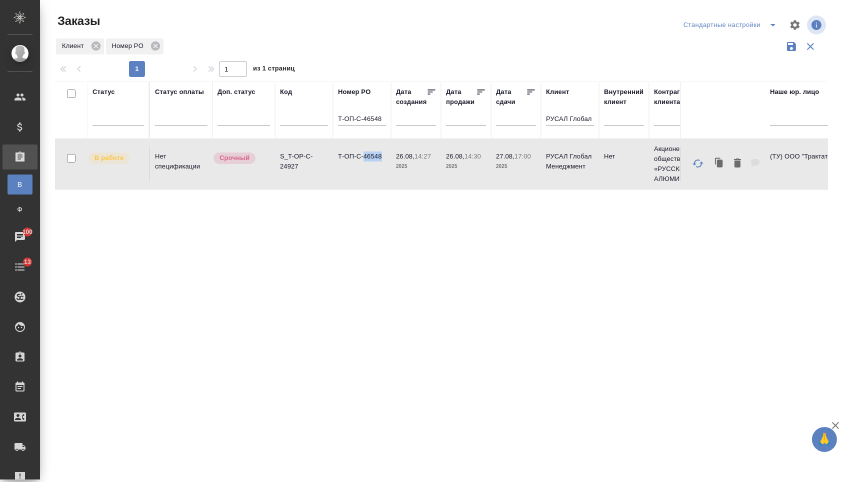
click at [364, 162] on td "Т-ОП-С-46548" at bounding box center [362, 164] width 58 height 35
click at [380, 125] on input "Т-ОП-С-46548" at bounding box center [362, 120] width 48 height 13
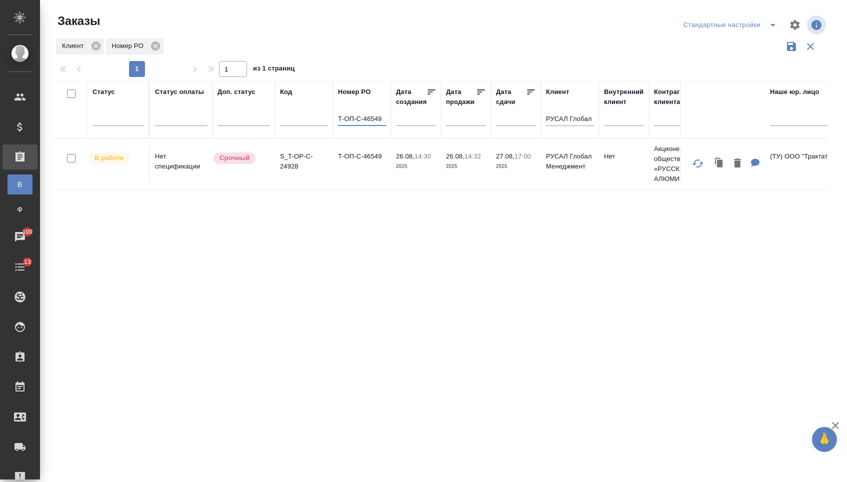
click at [383, 171] on td "Т-ОП-С-46549" at bounding box center [362, 164] width 58 height 35
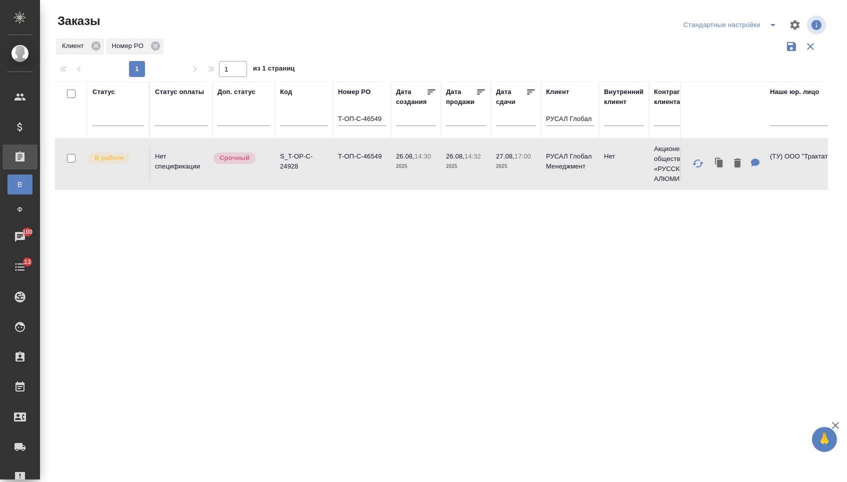
click at [383, 171] on td "Т-ОП-С-46549" at bounding box center [362, 164] width 58 height 35
click at [384, 124] on input "Т-ОП-С-46549" at bounding box center [362, 120] width 48 height 13
type input "Т-ОП-С-46550"
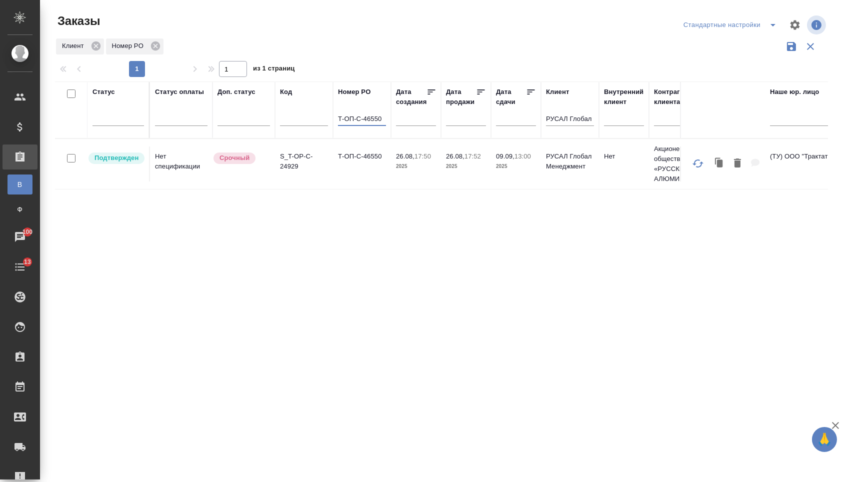
click at [346, 181] on td "Т-ОП-С-46550" at bounding box center [362, 164] width 58 height 35
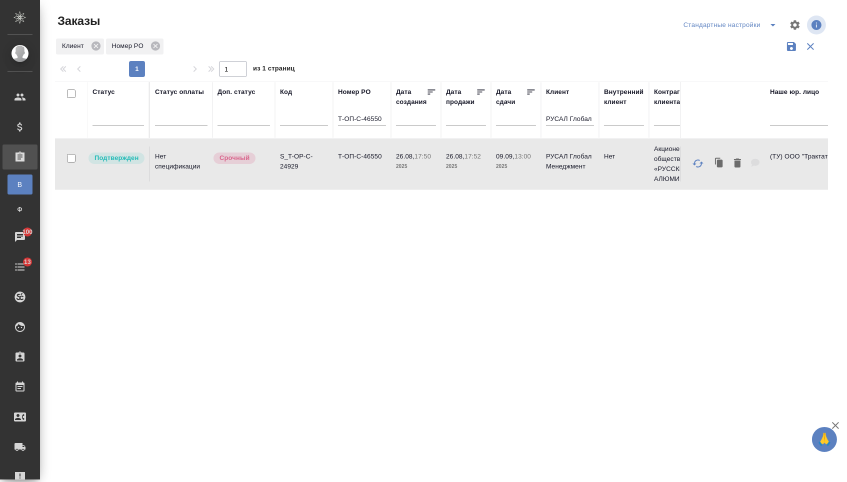
click at [346, 181] on td "Т-ОП-С-46550" at bounding box center [362, 164] width 58 height 35
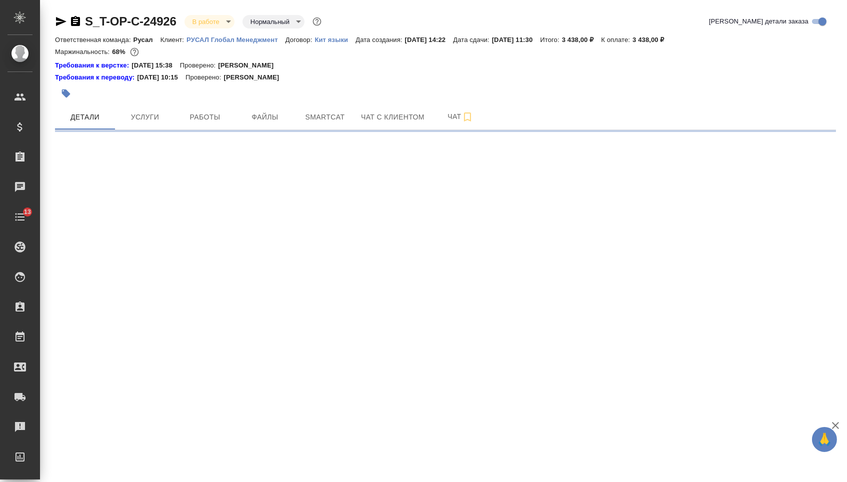
select select "RU"
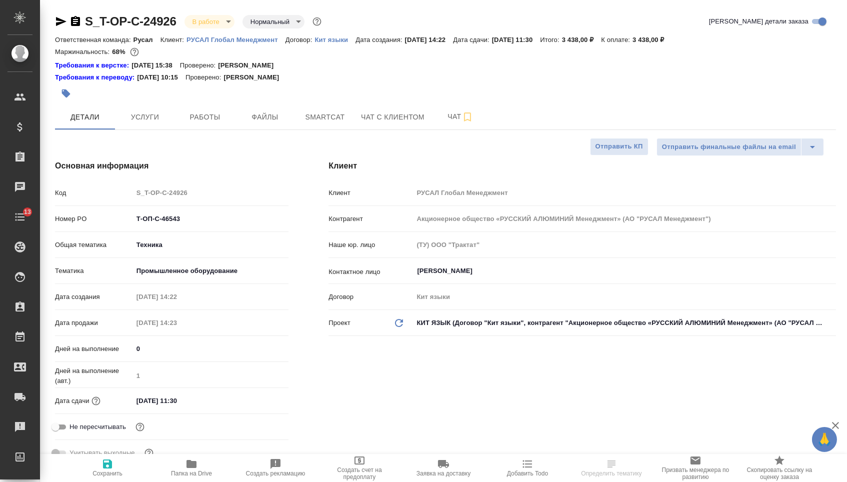
type textarea "x"
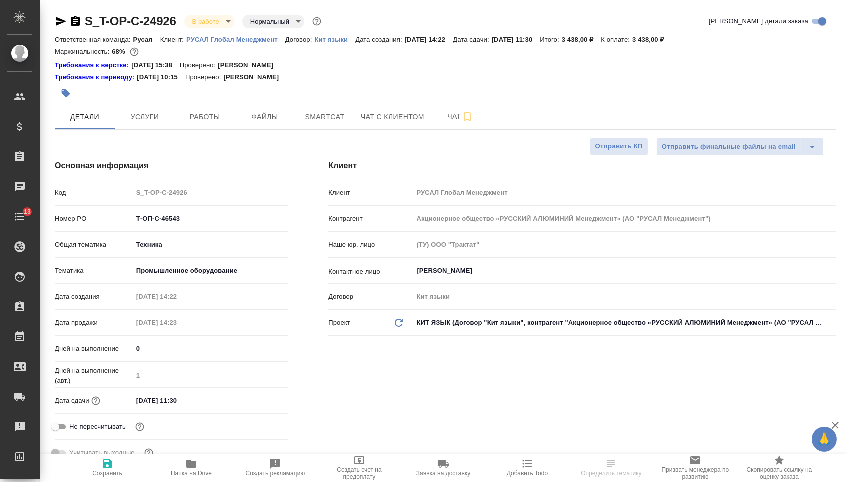
type textarea "x"
click at [80, 20] on icon "button" at bounding box center [75, 21] width 9 height 10
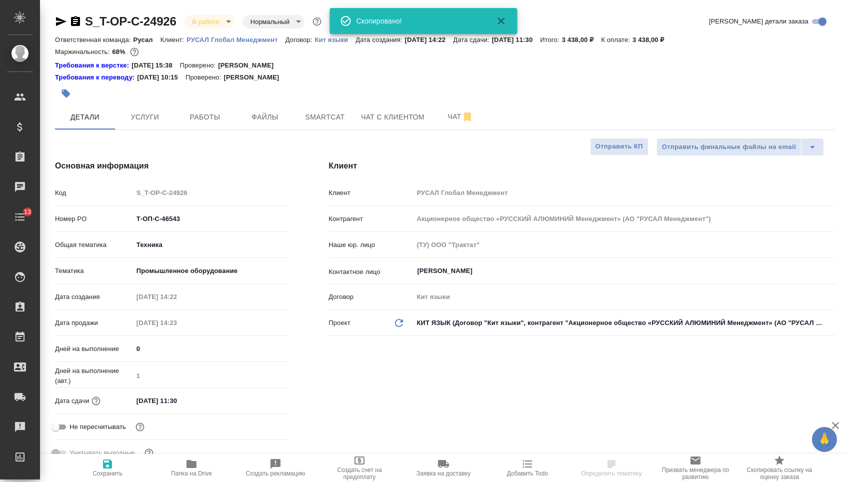
type textarea "x"
select select "RU"
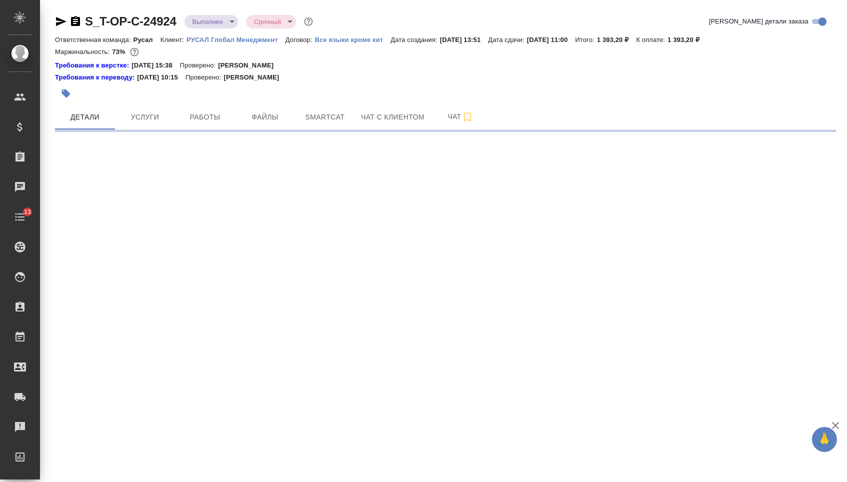
click at [80, 23] on icon "button" at bounding box center [75, 21] width 9 height 10
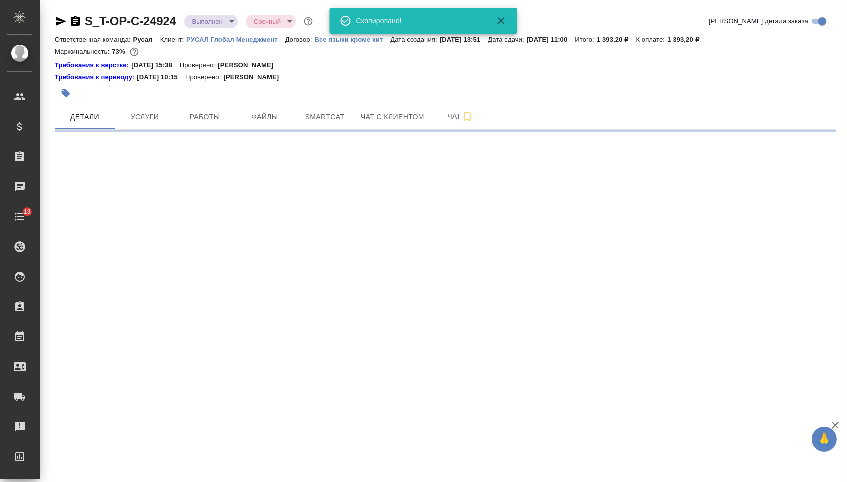
select select "RU"
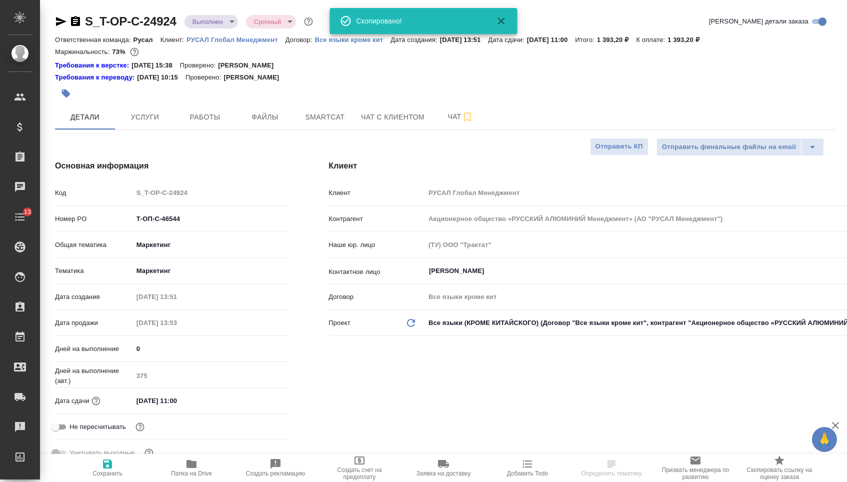
type textarea "x"
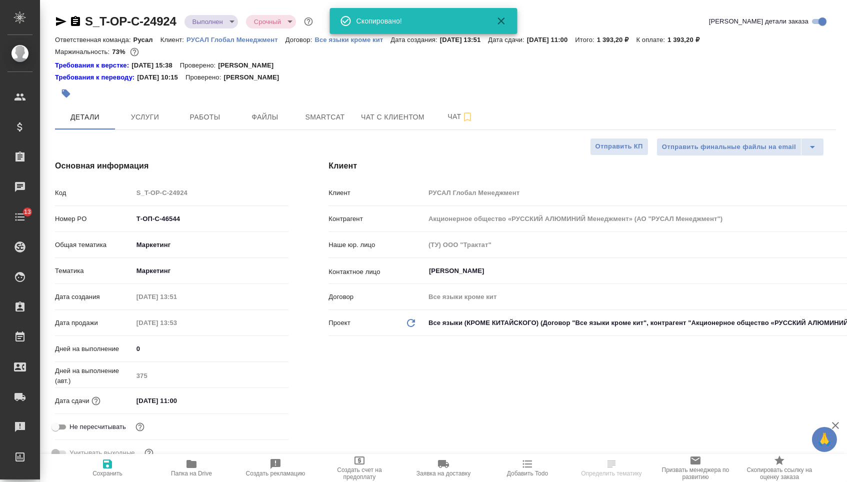
type textarea "x"
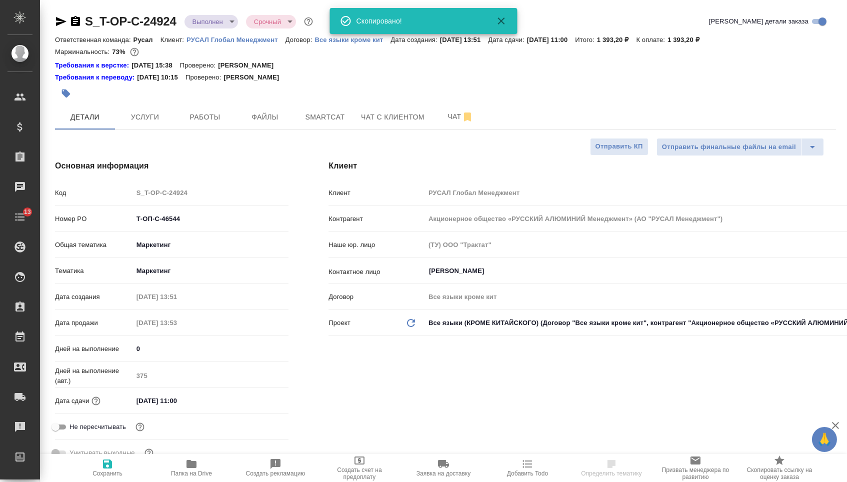
type textarea "x"
select select "RU"
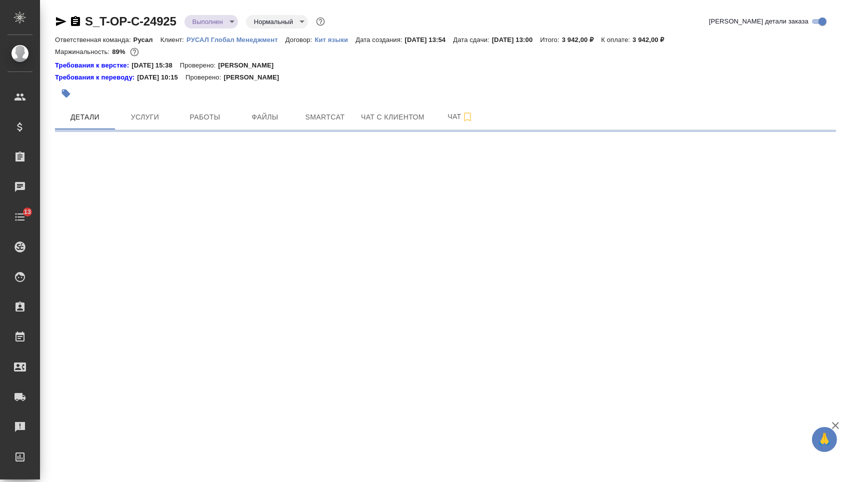
click at [80, 24] on icon "button" at bounding box center [75, 21] width 9 height 10
select select "RU"
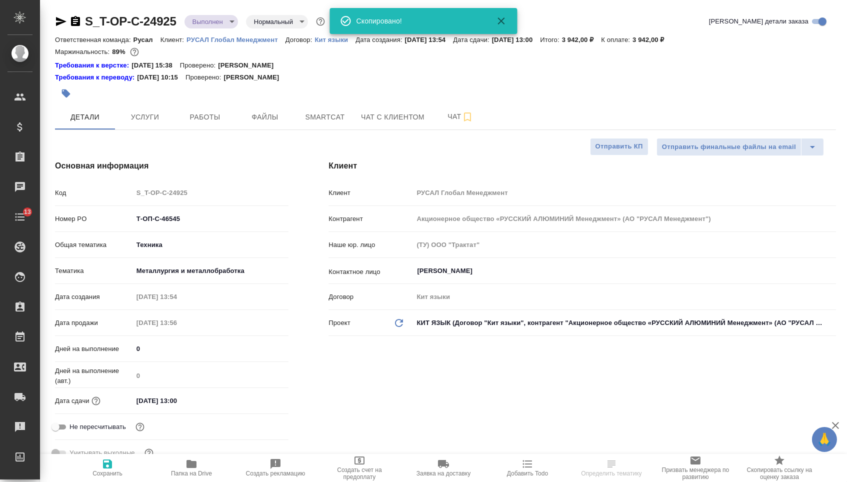
type textarea "x"
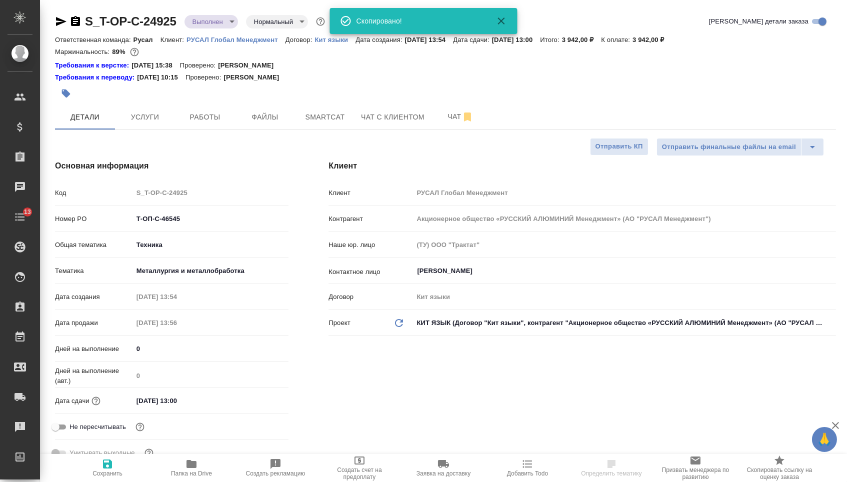
type textarea "x"
select select "RU"
type textarea "x"
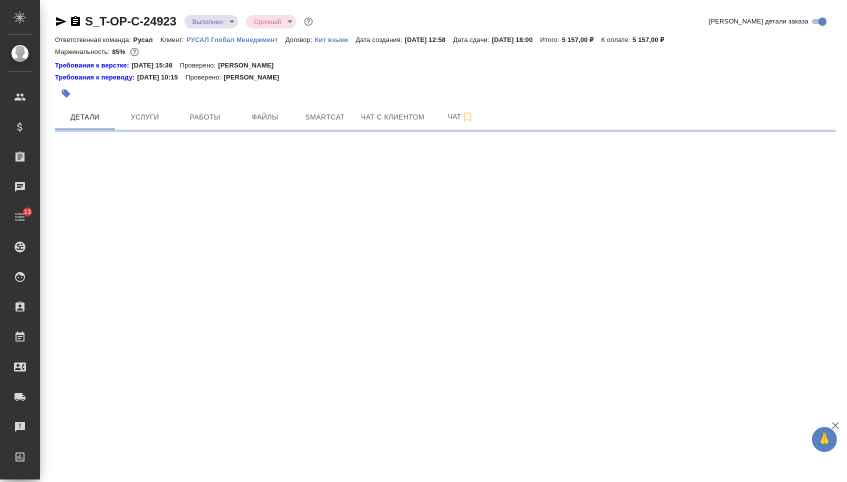
select select "RU"
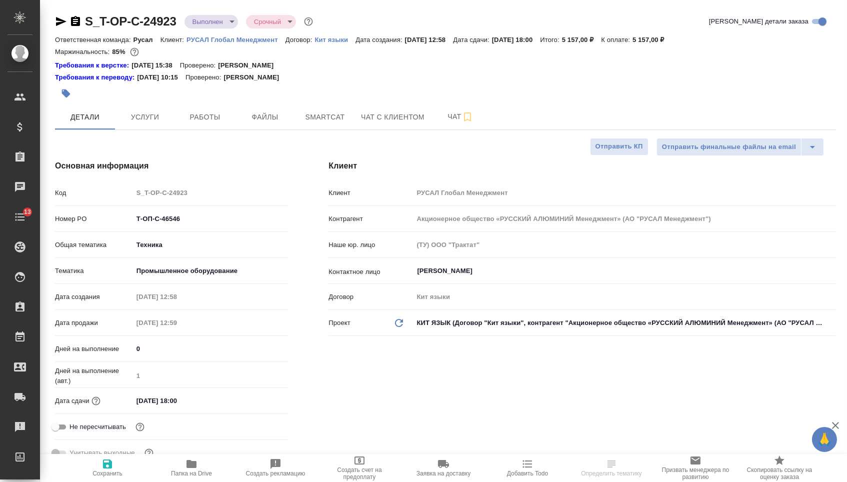
click at [78, 23] on icon "button" at bounding box center [75, 21] width 9 height 10
type textarea "x"
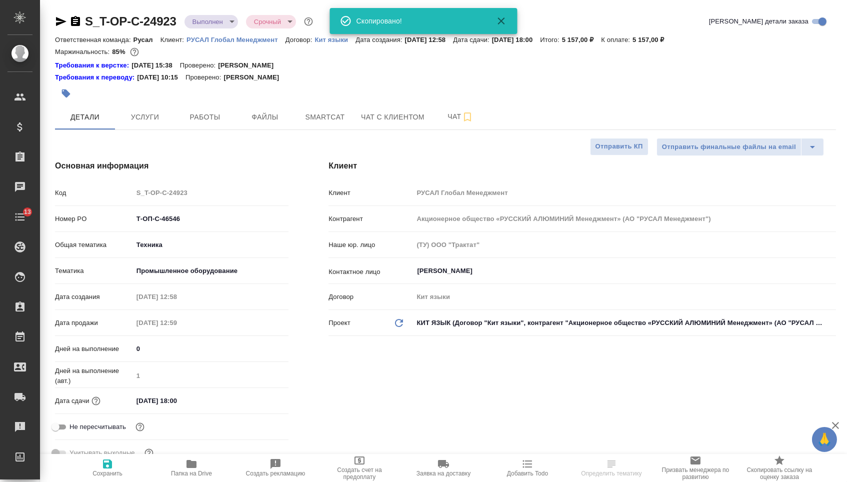
type textarea "x"
click at [78, 23] on icon "button" at bounding box center [75, 21] width 9 height 10
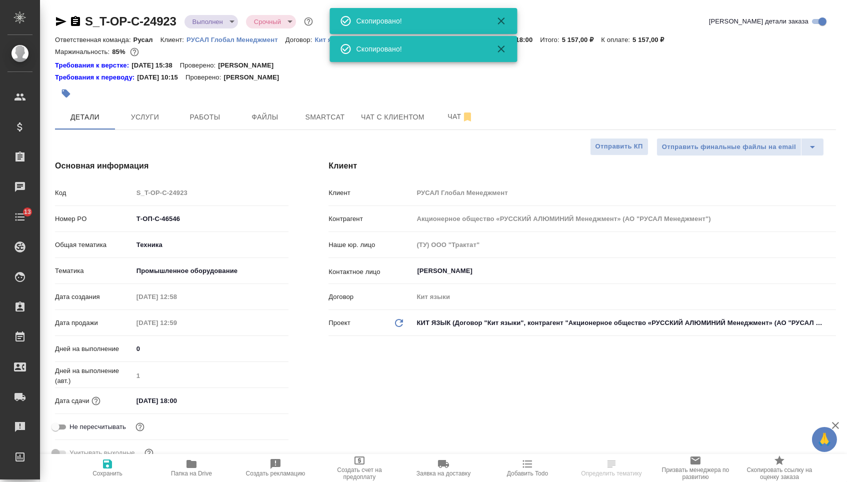
type textarea "x"
select select "RU"
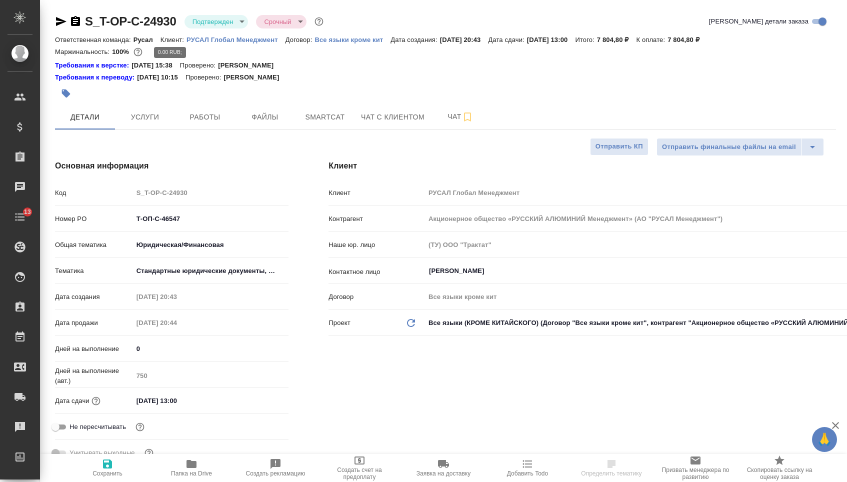
select select "RU"
click at [71, 20] on div at bounding box center [68, 22] width 27 height 12
click at [78, 23] on icon "button" at bounding box center [75, 21] width 9 height 10
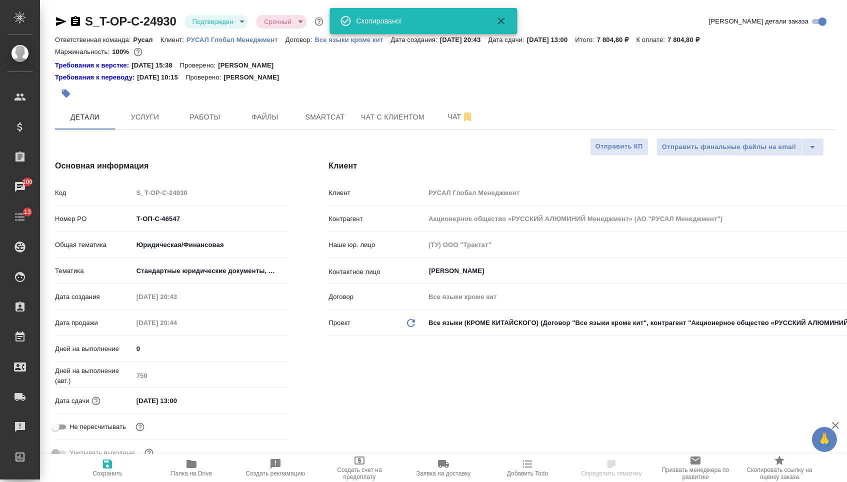
select select "RU"
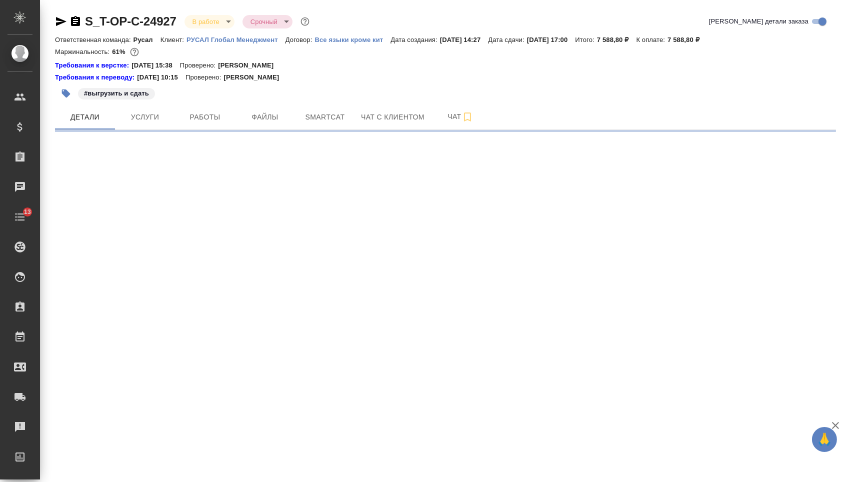
select select "RU"
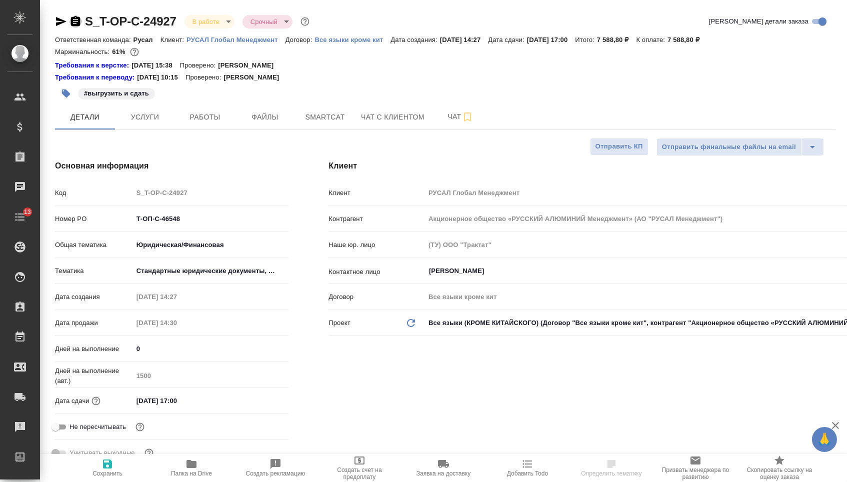
click at [82, 21] on icon "button" at bounding box center [76, 22] width 12 height 12
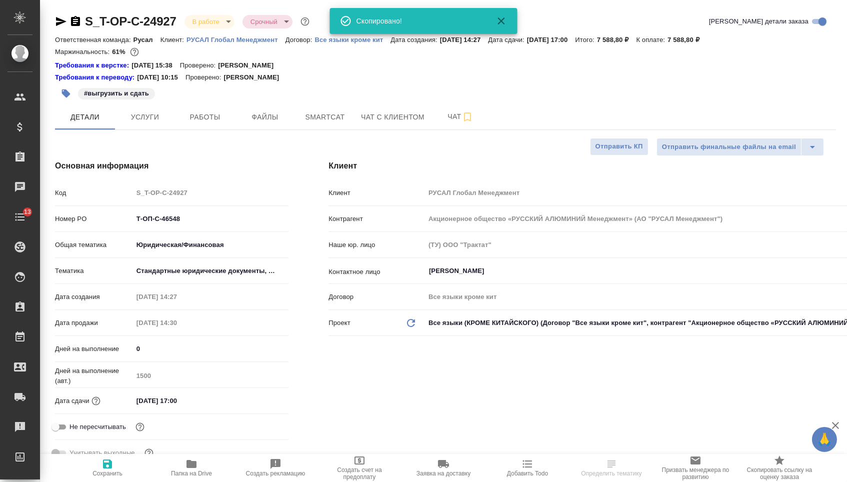
type textarea "x"
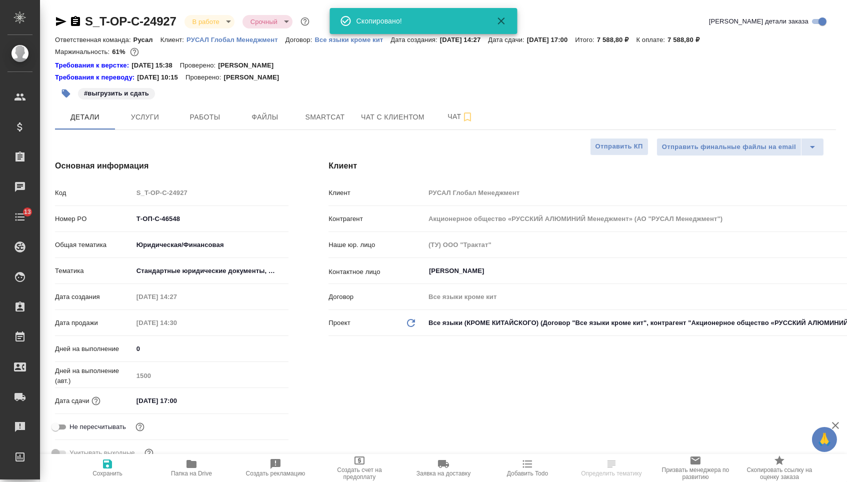
type textarea "x"
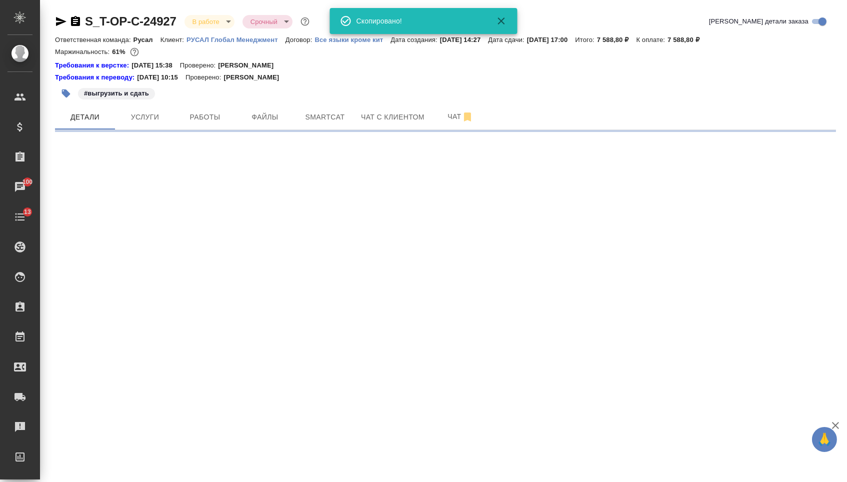
select select "RU"
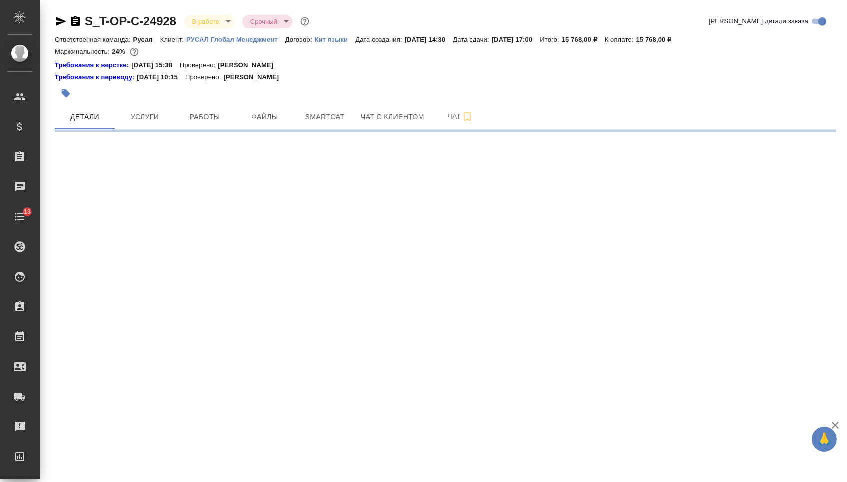
select select "RU"
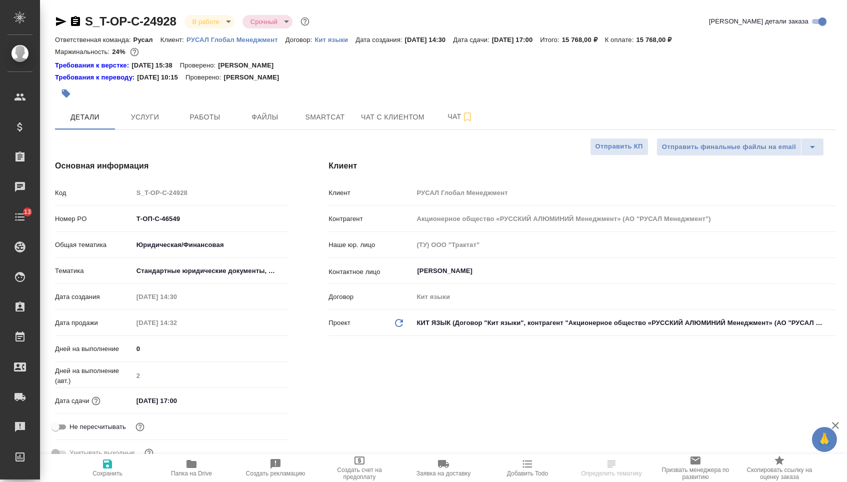
click at [77, 19] on icon "button" at bounding box center [76, 22] width 12 height 12
type textarea "x"
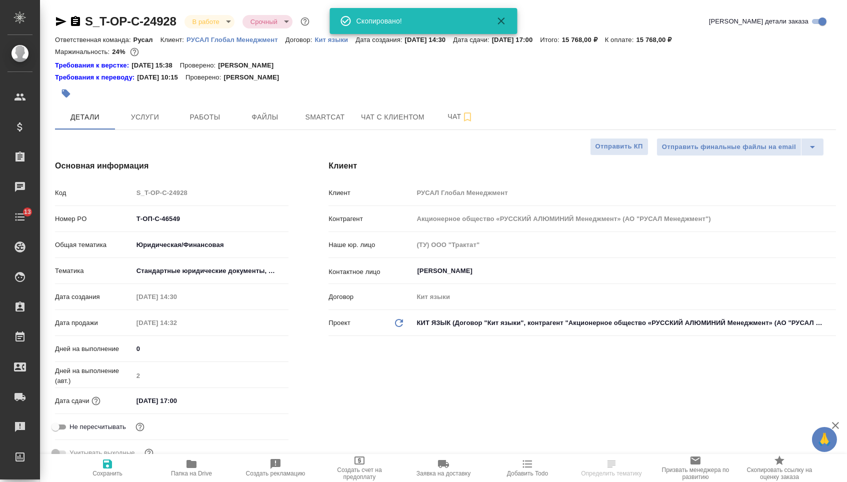
type textarea "x"
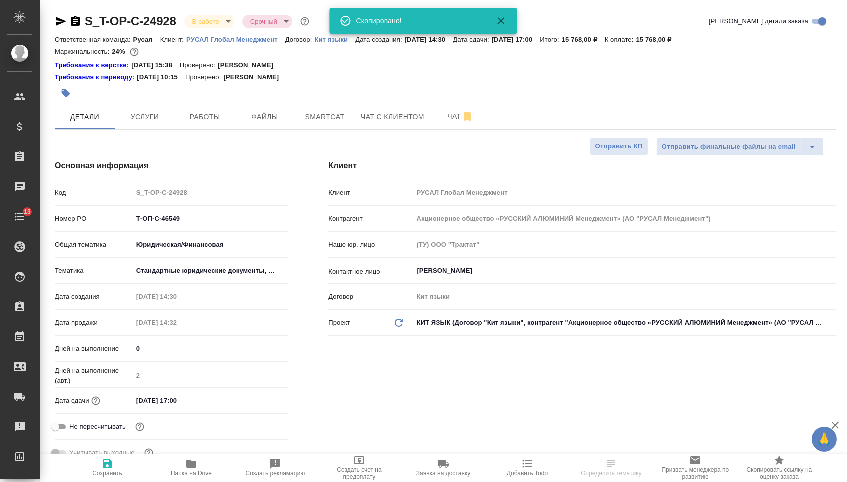
type textarea "x"
select select "RU"
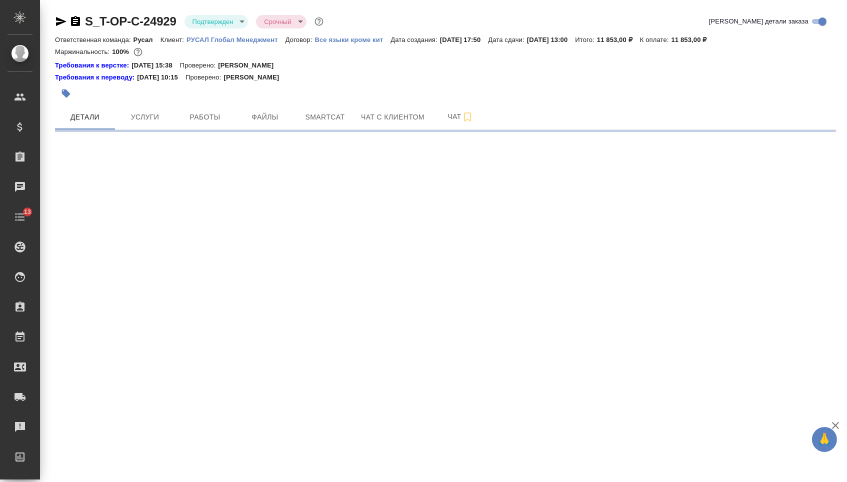
select select "RU"
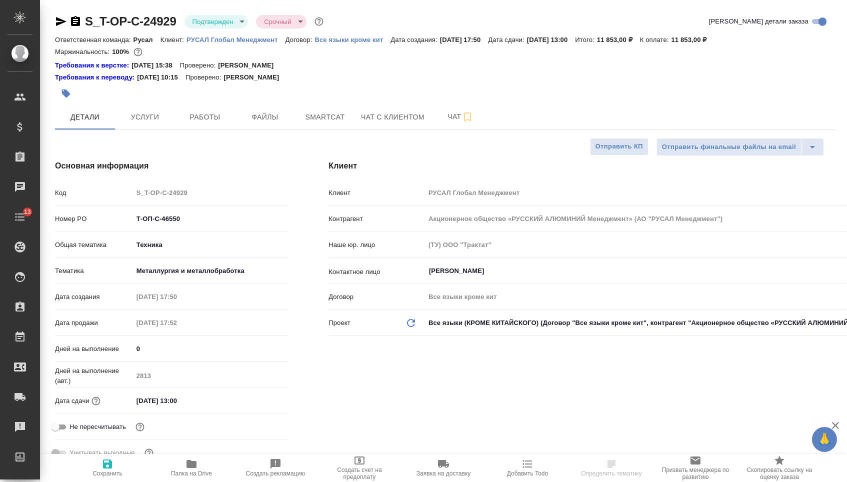
click at [80, 23] on icon "button" at bounding box center [75, 21] width 9 height 10
type textarea "x"
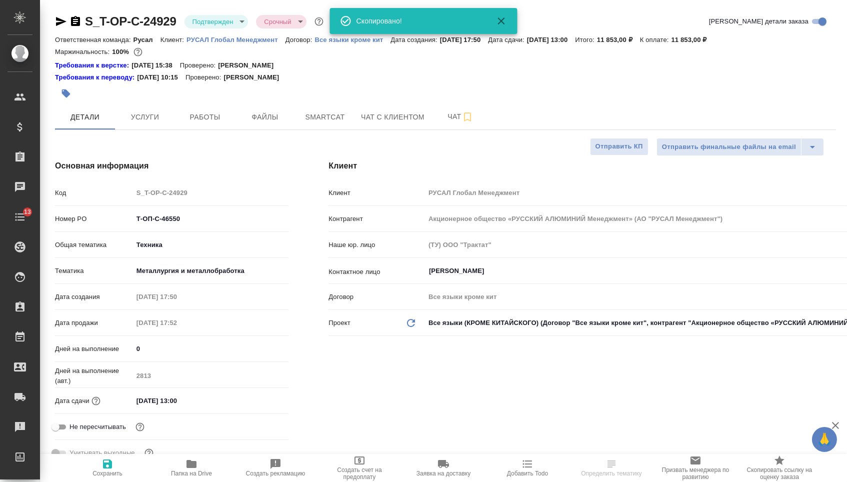
type textarea "x"
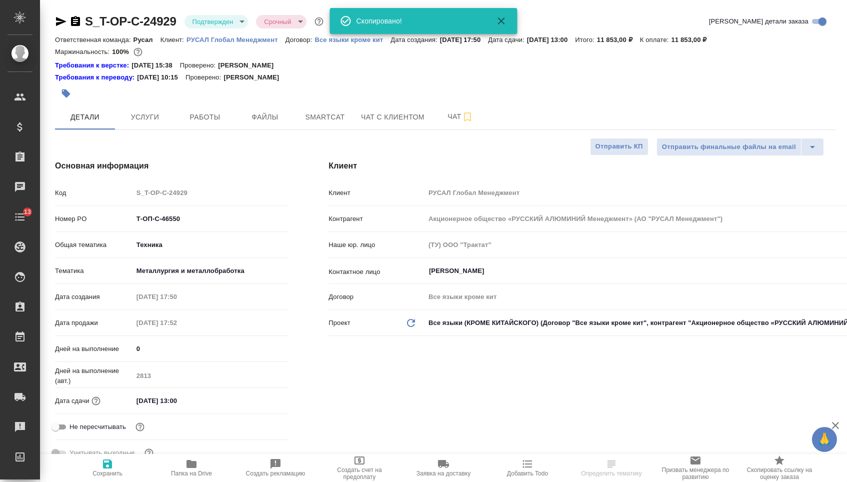
type textarea "x"
